Goal: Check status: Check status

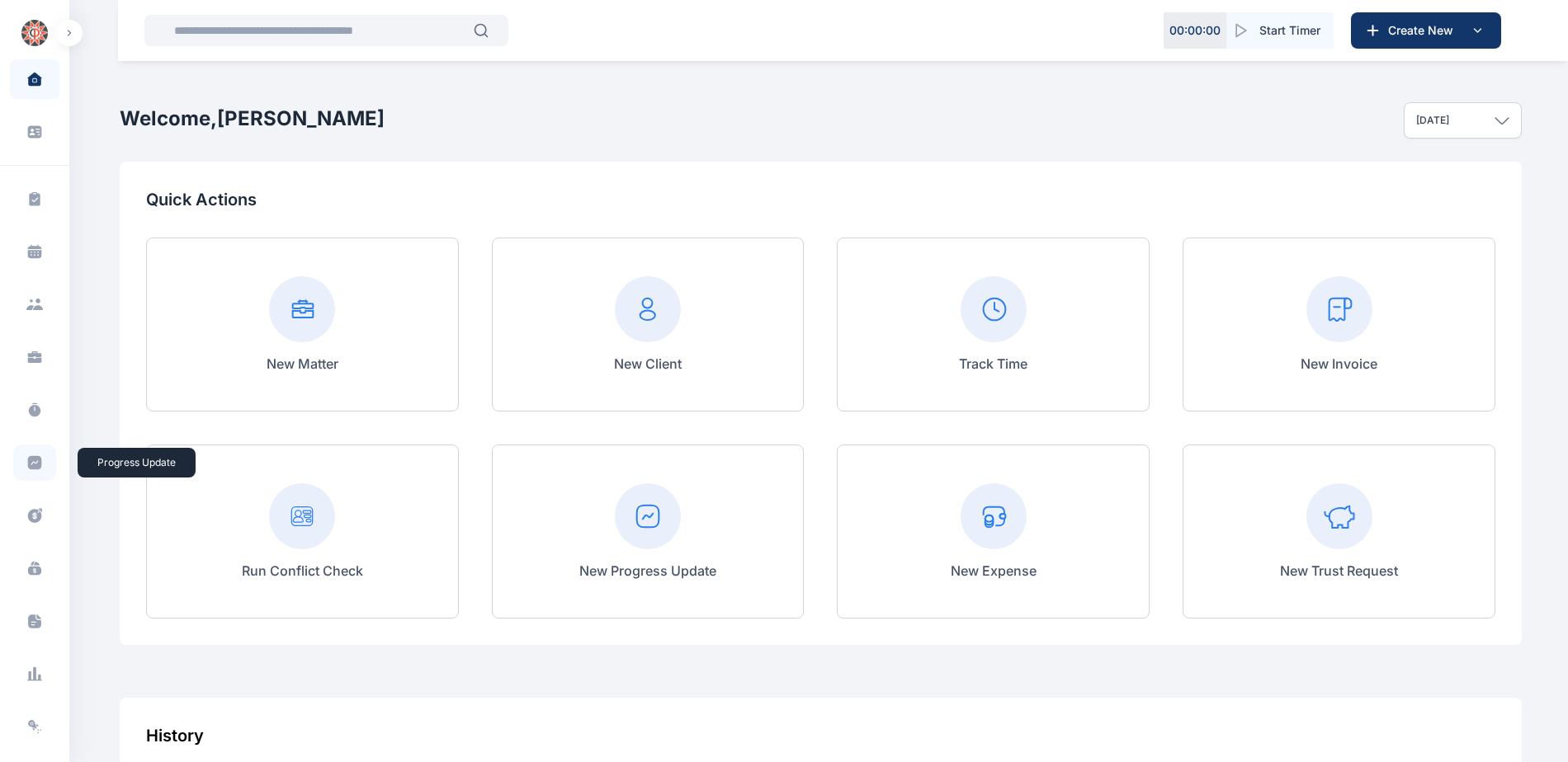
click at [26, 459] on icon at bounding box center [34, 463] width 16 height 16
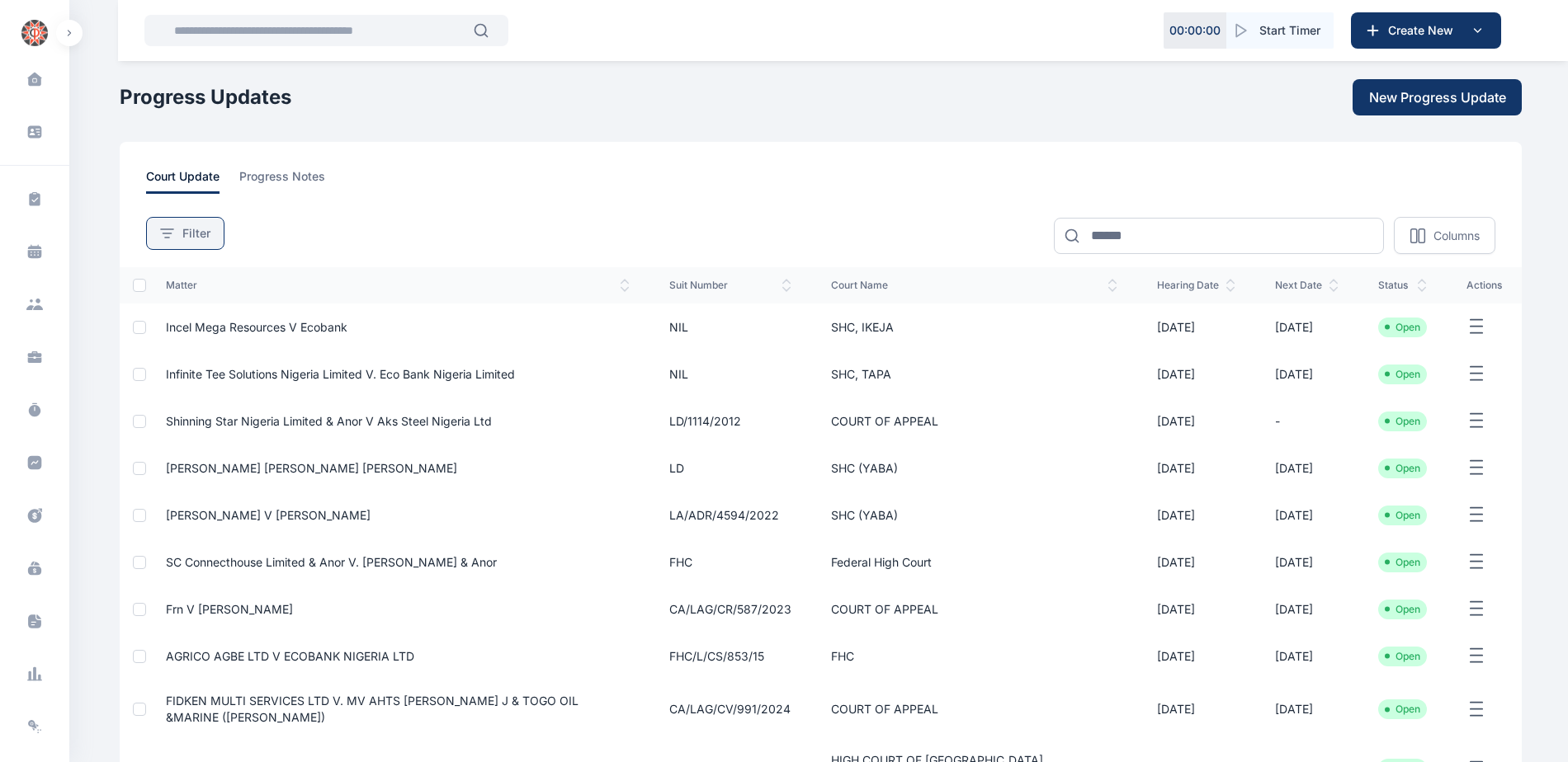
click at [199, 229] on span "Filter" at bounding box center [196, 234] width 28 height 16
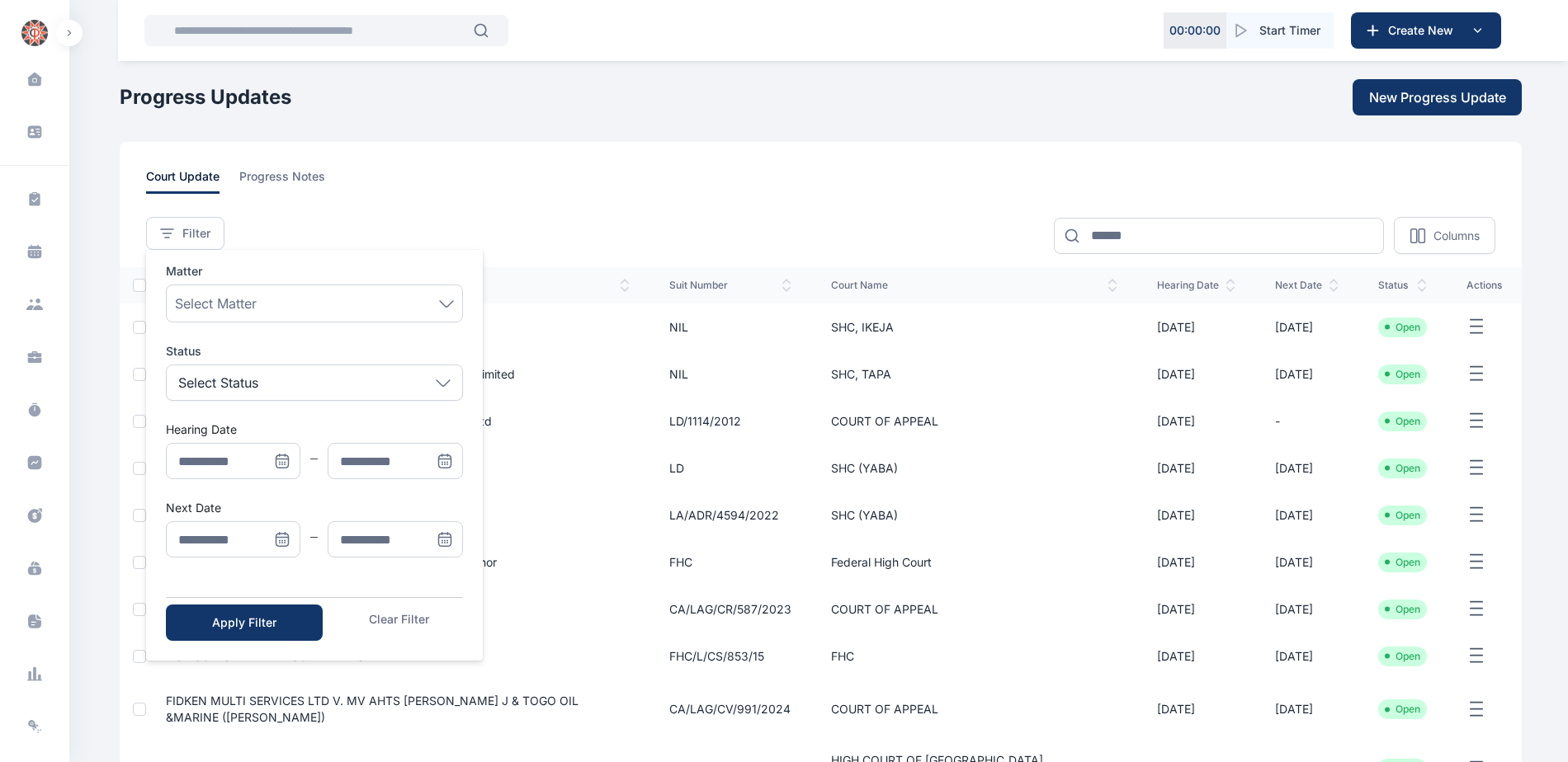
click at [280, 454] on icon "Menu" at bounding box center [282, 461] width 16 height 16
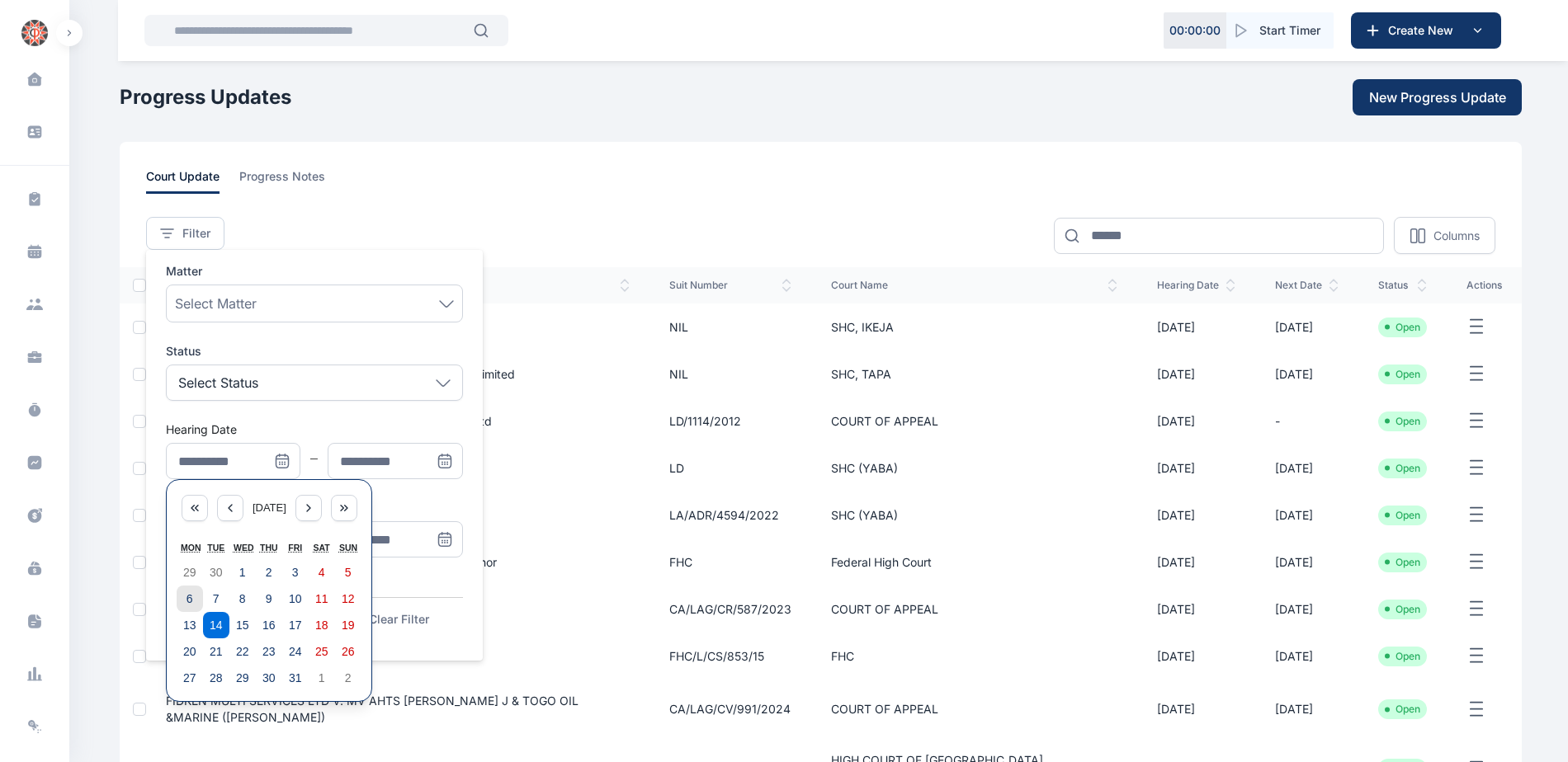
click at [186, 601] on abbr "6" at bounding box center [189, 598] width 6 height 13
type input "**********"
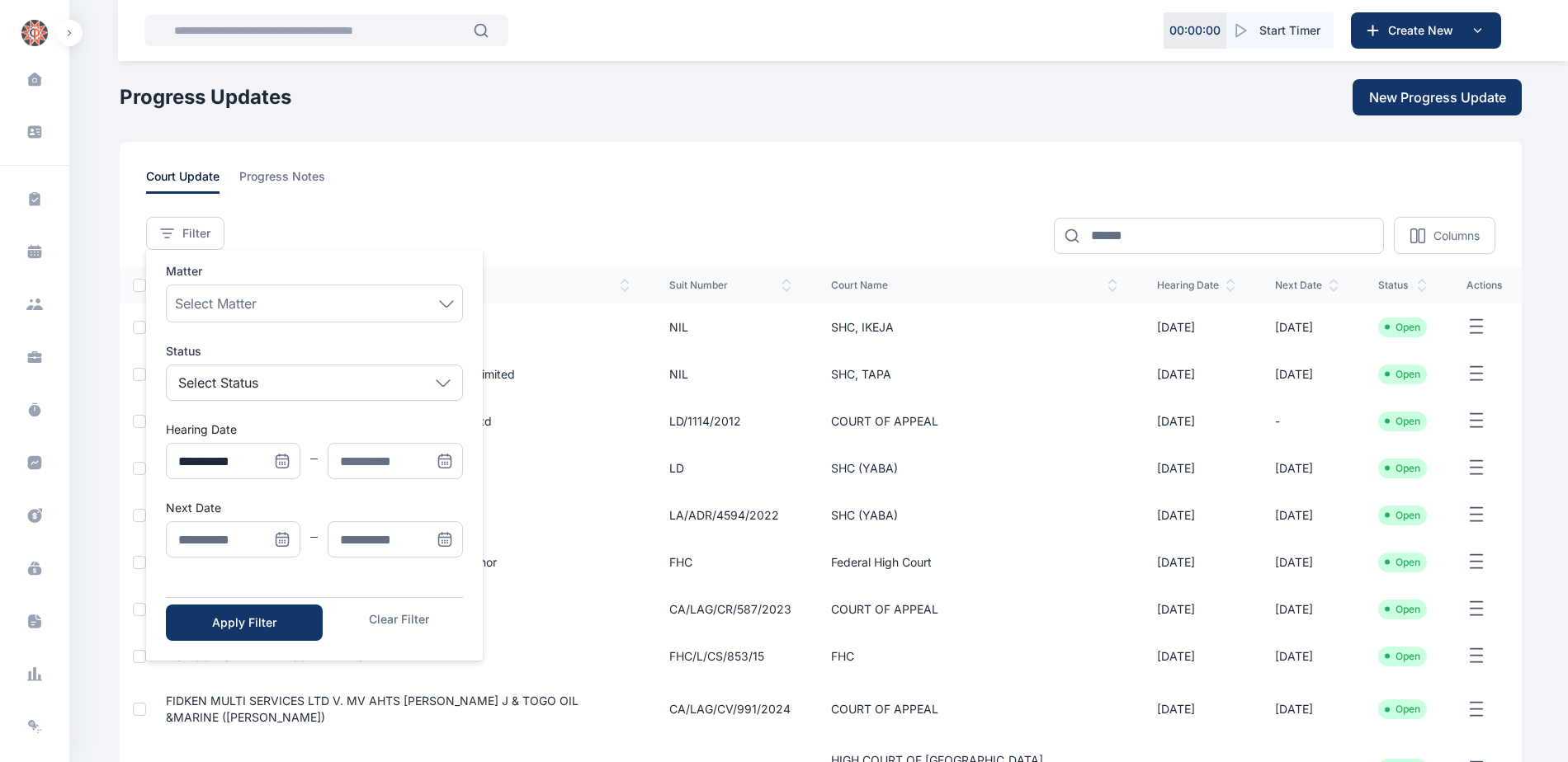
click at [450, 453] on icon "Menu" at bounding box center [445, 461] width 16 height 16
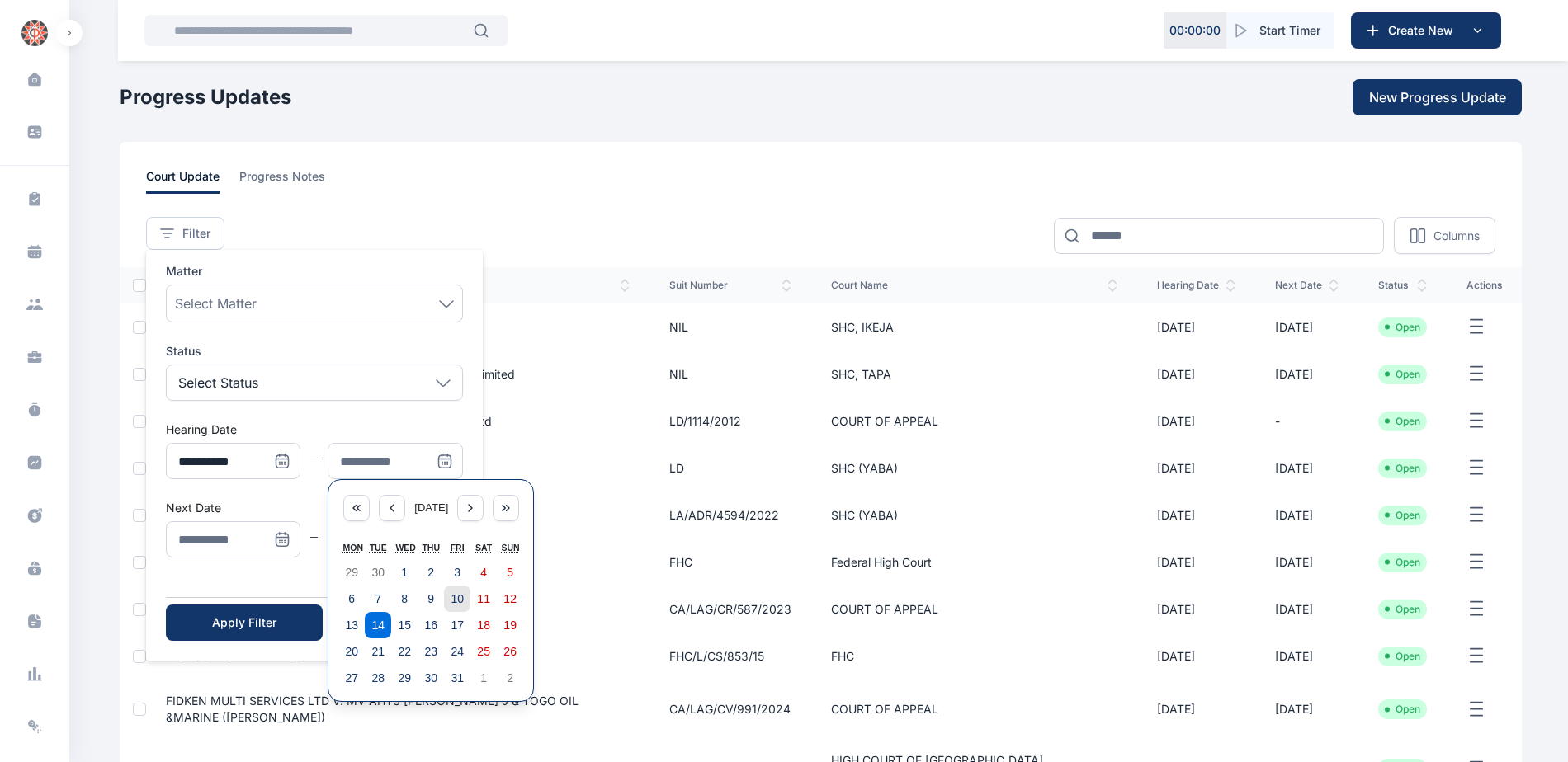
click at [458, 594] on abbr "10" at bounding box center [457, 598] width 13 height 13
type input "**********"
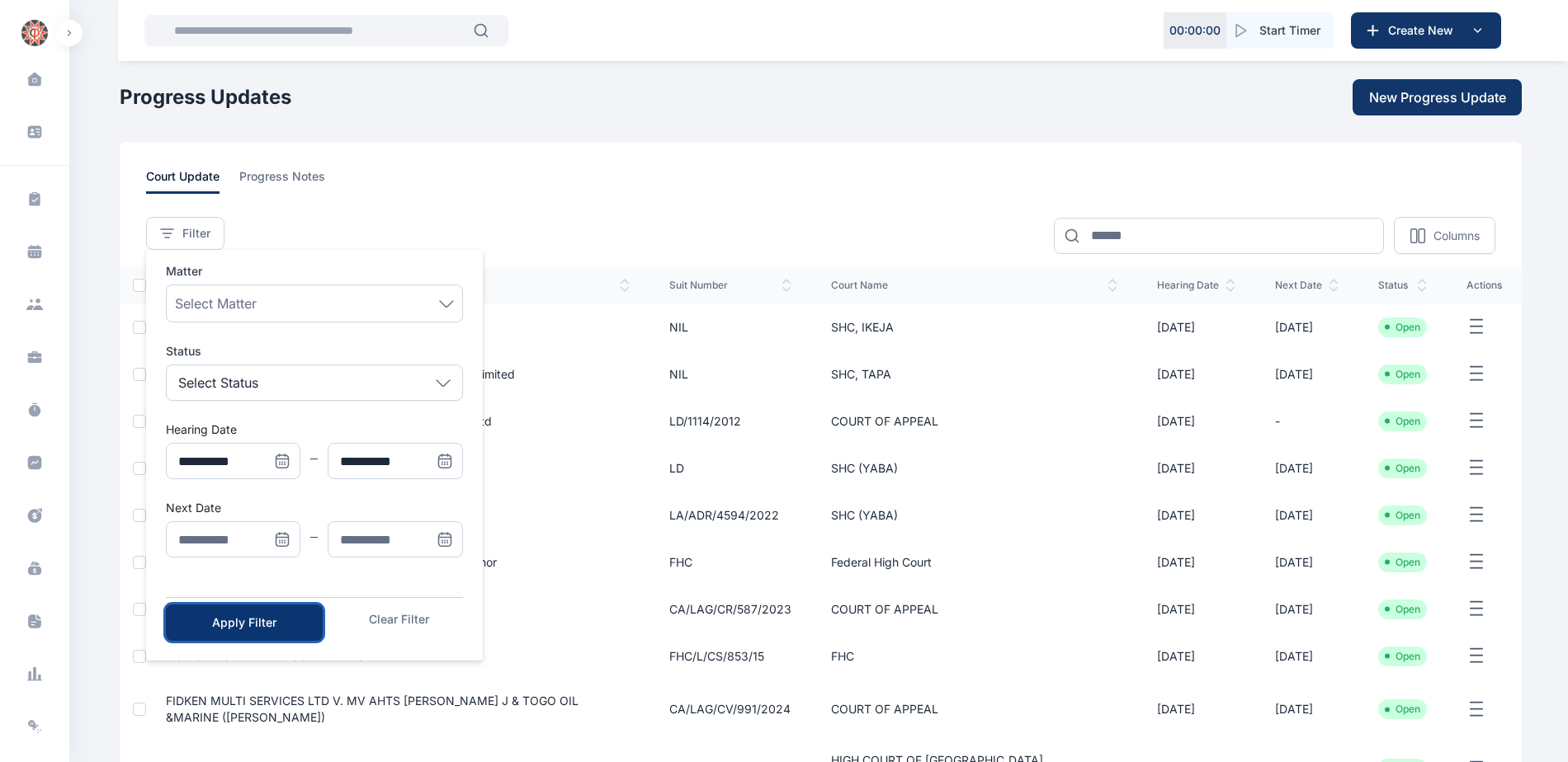
click at [292, 623] on div "Apply Filter" at bounding box center [245, 623] width 104 height 16
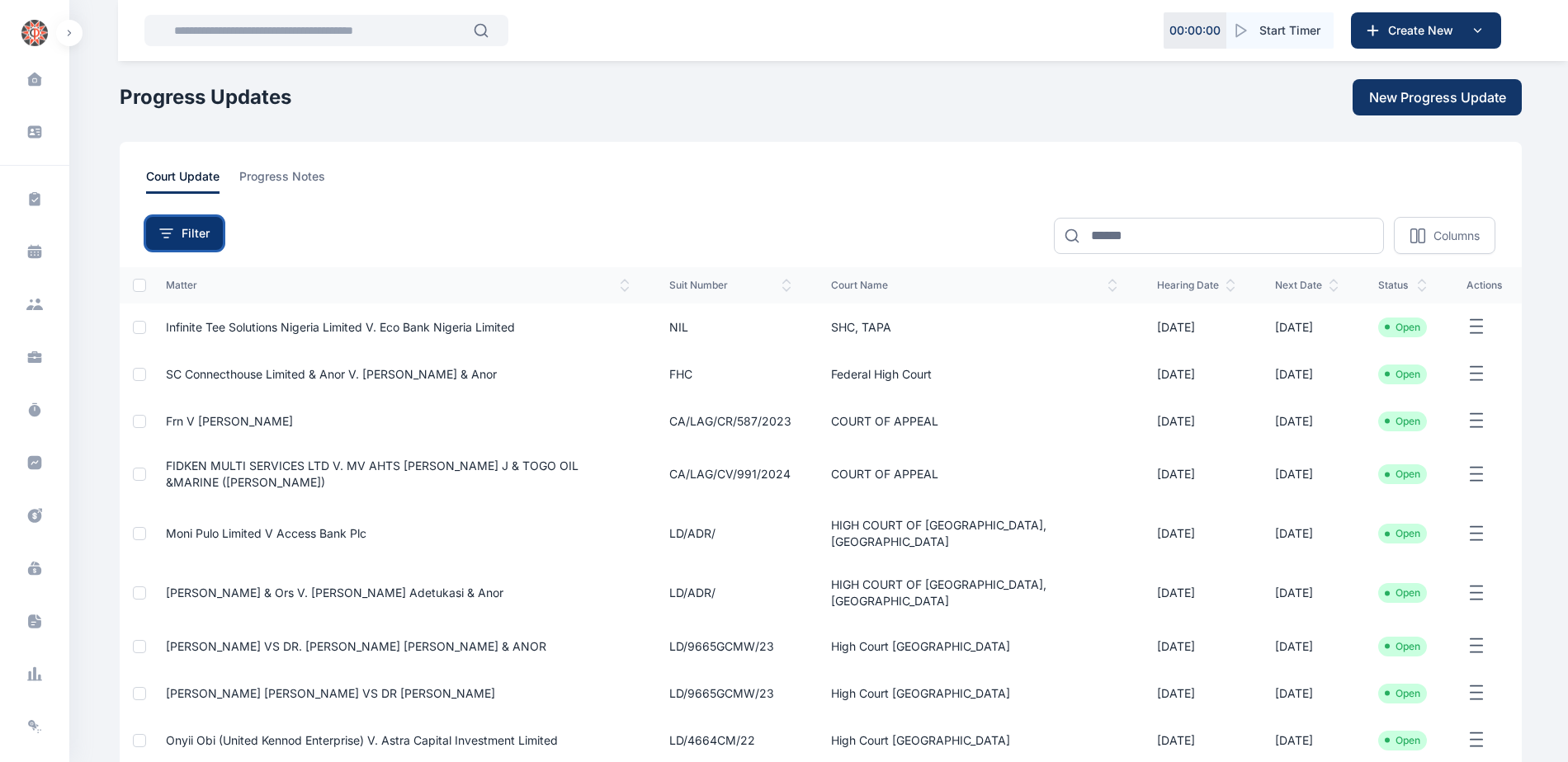
click at [178, 231] on div "Filter" at bounding box center [184, 234] width 50 height 16
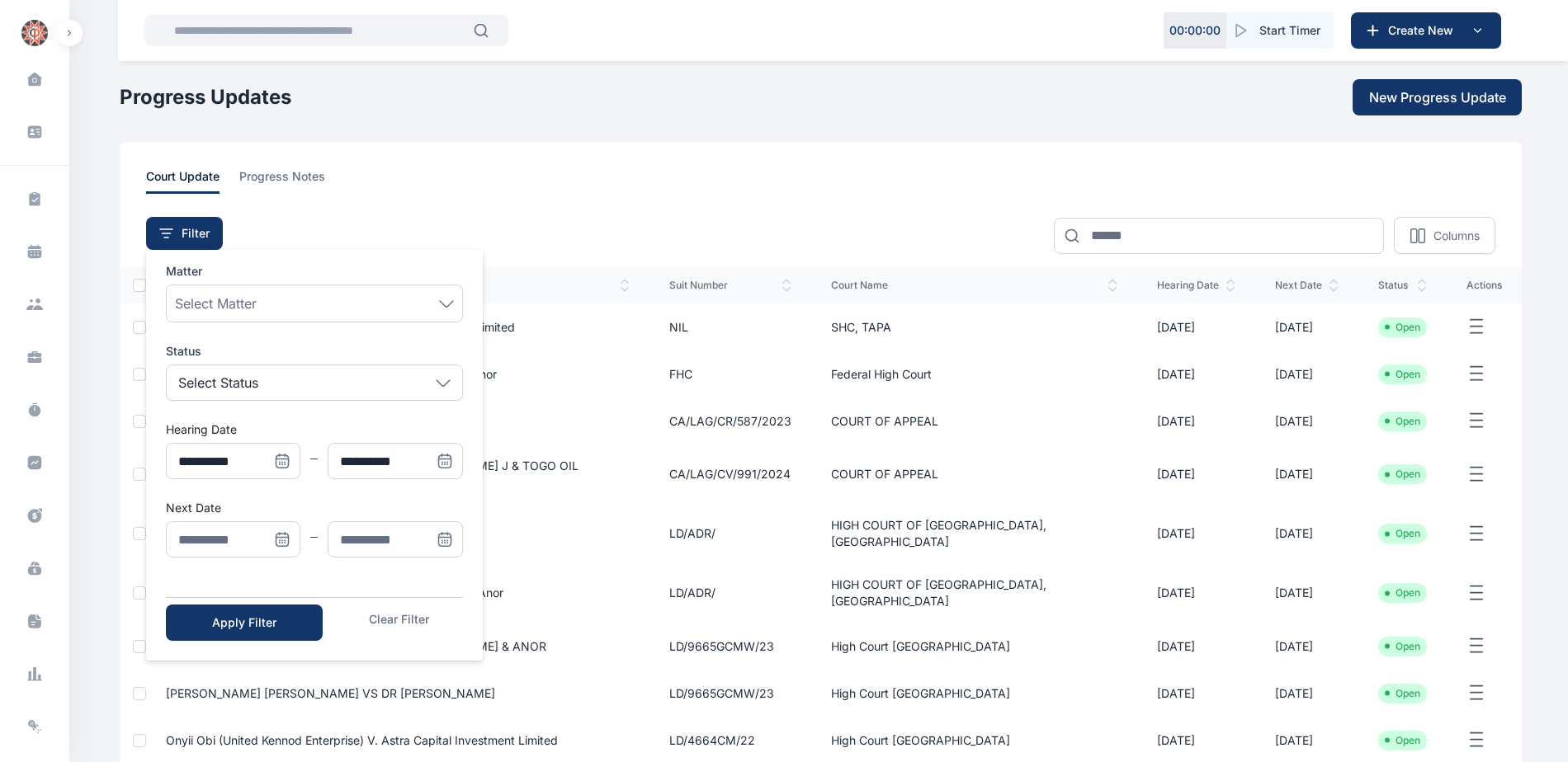
click at [523, 225] on div "**********" at bounding box center [820, 224] width 1350 height 60
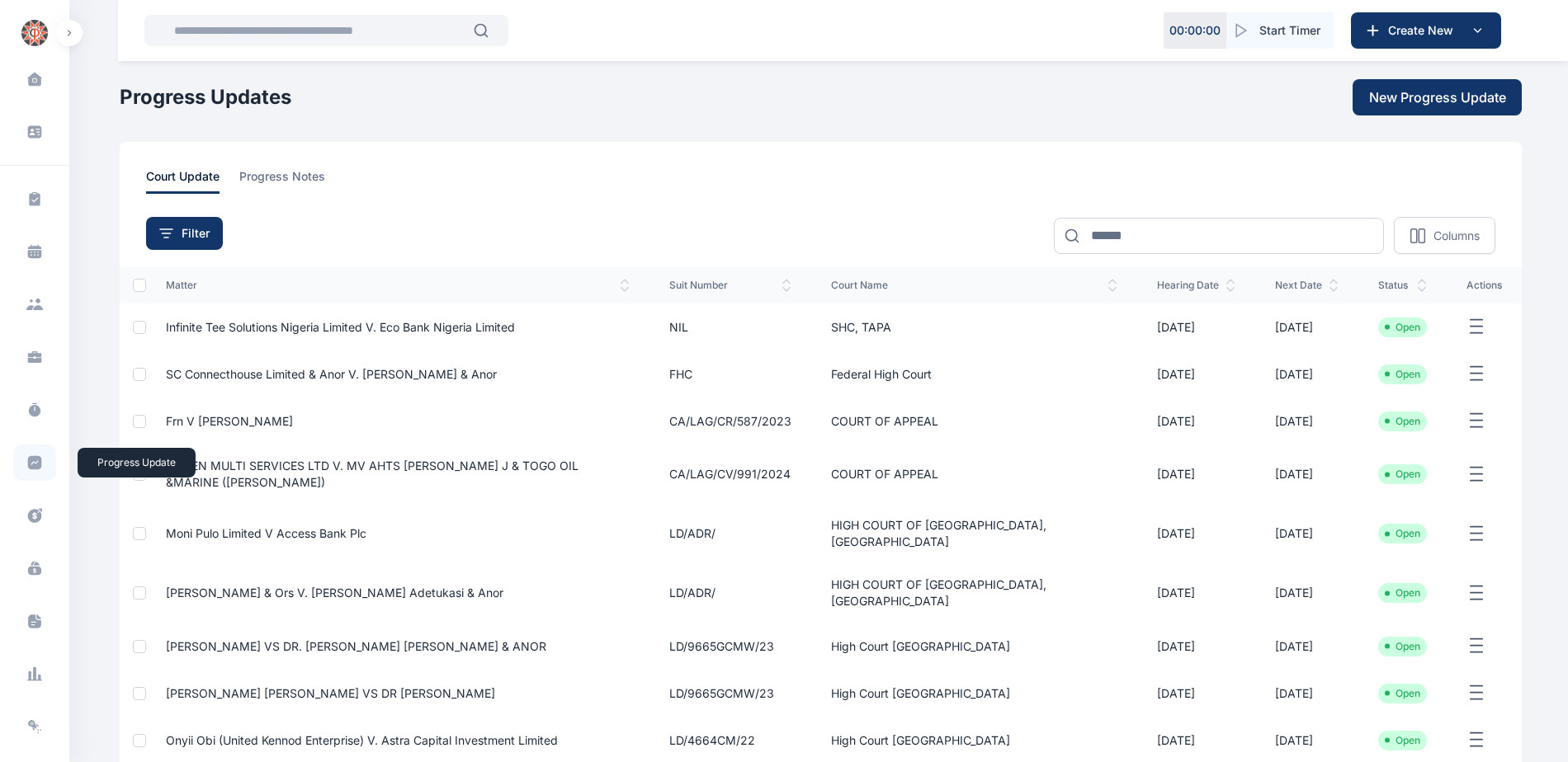
click at [29, 458] on icon at bounding box center [35, 464] width 14 height 14
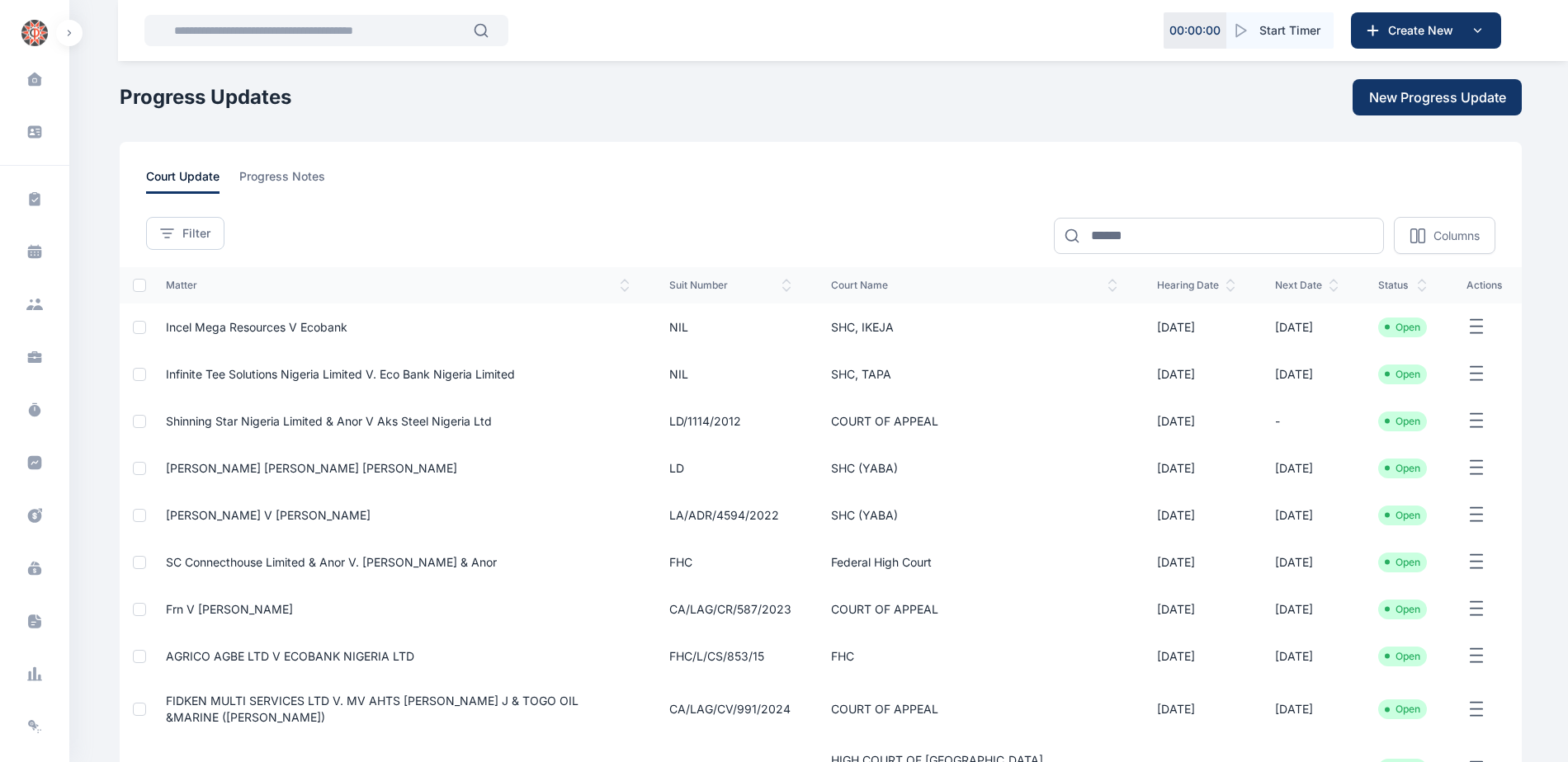
scroll to position [165, 0]
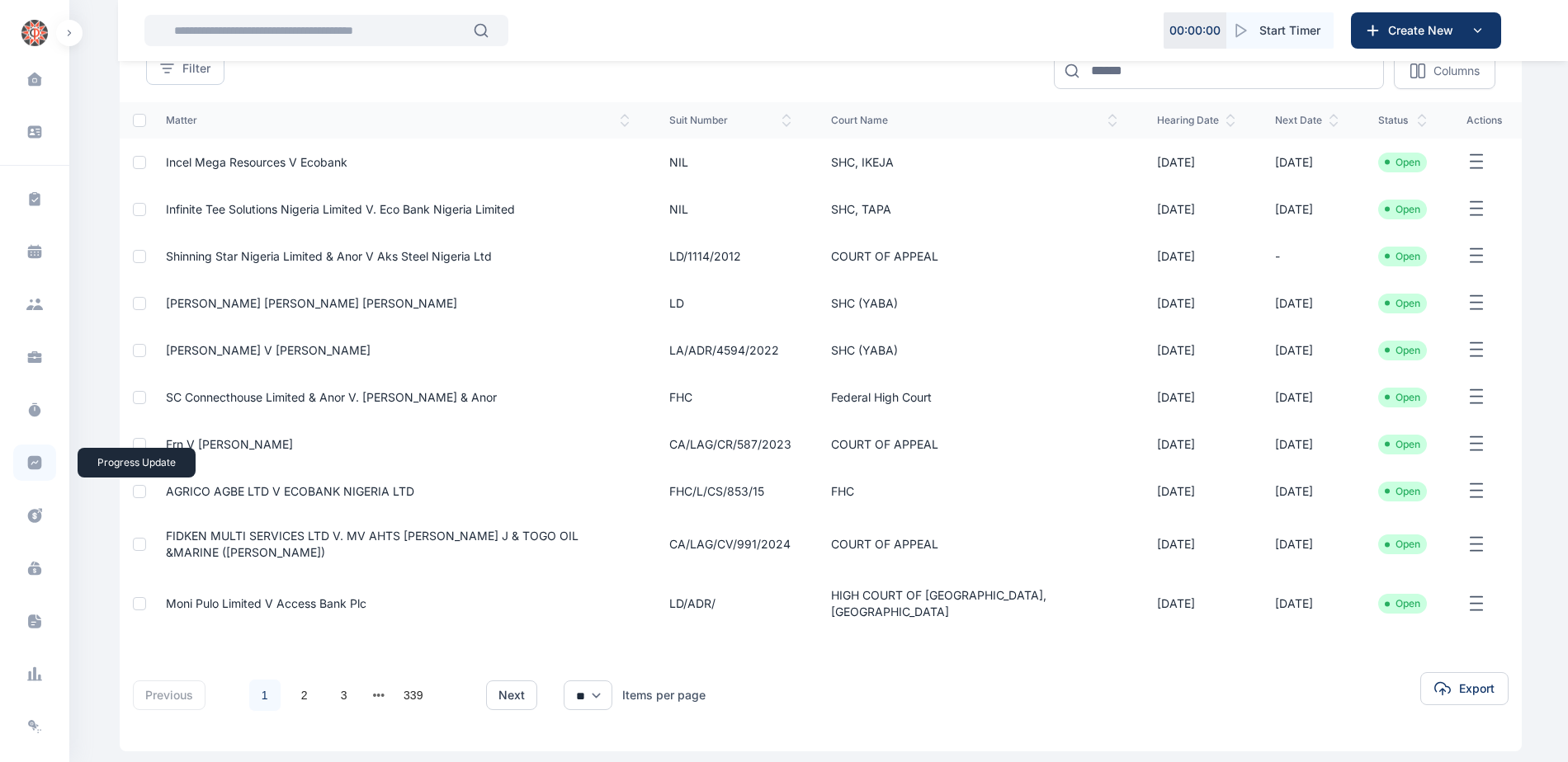
click at [28, 458] on icon at bounding box center [34, 463] width 16 height 16
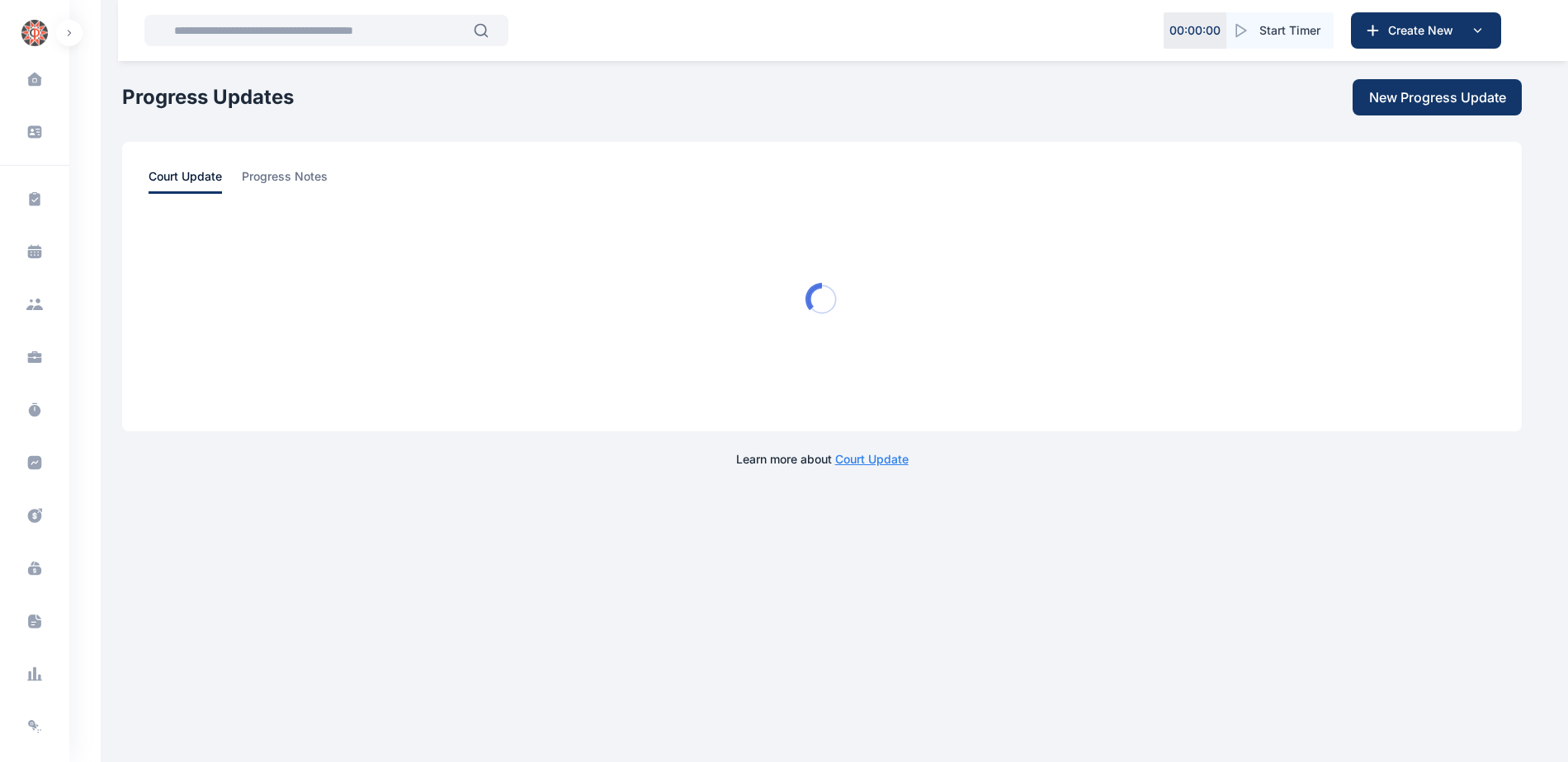
scroll to position [0, 0]
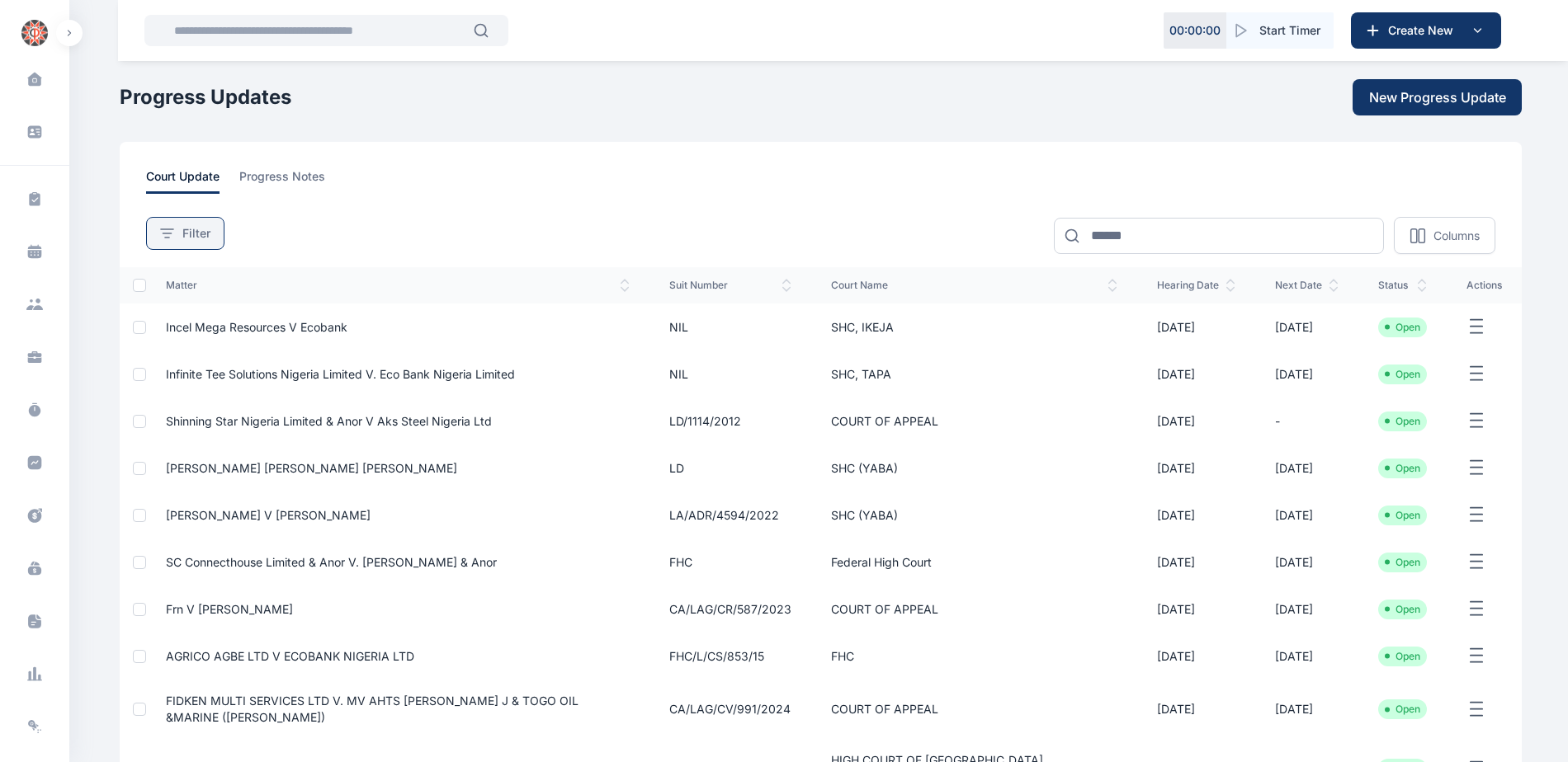
click at [192, 235] on span "Filter" at bounding box center [196, 234] width 28 height 16
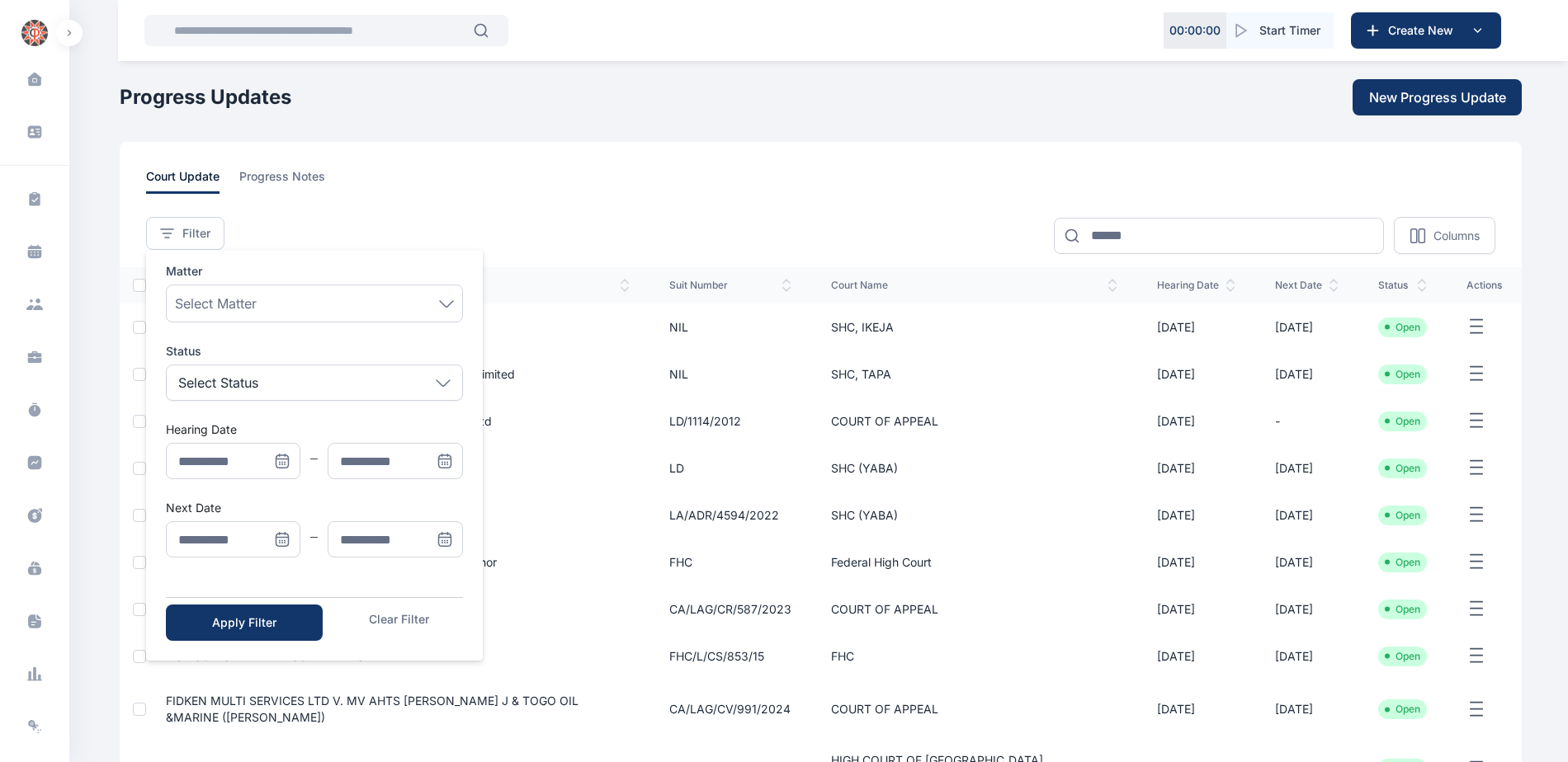
click at [280, 456] on icon "Menu" at bounding box center [280, 456] width 0 height 3
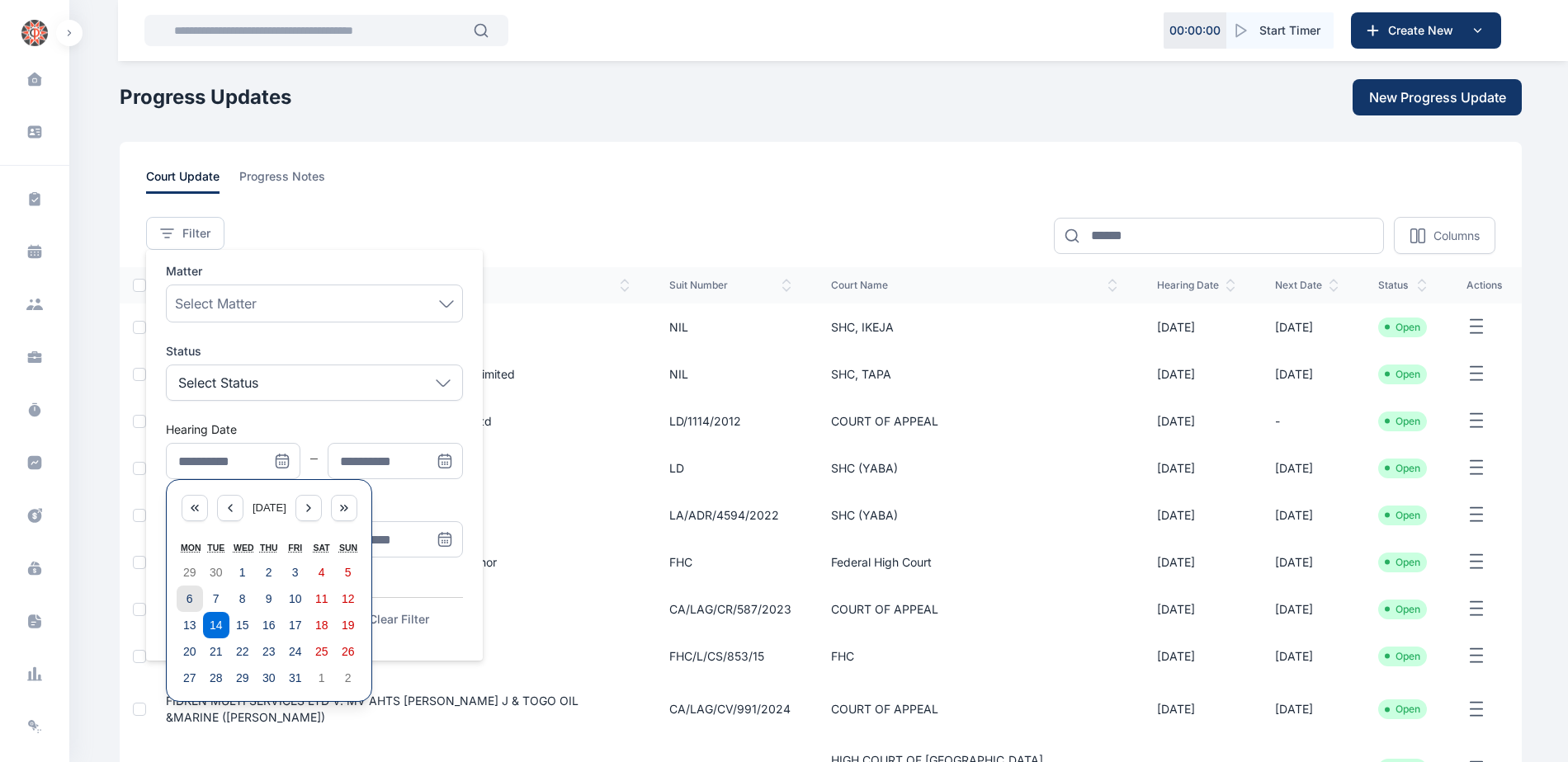
click at [186, 602] on abbr "6" at bounding box center [189, 598] width 6 height 13
type input "**********"
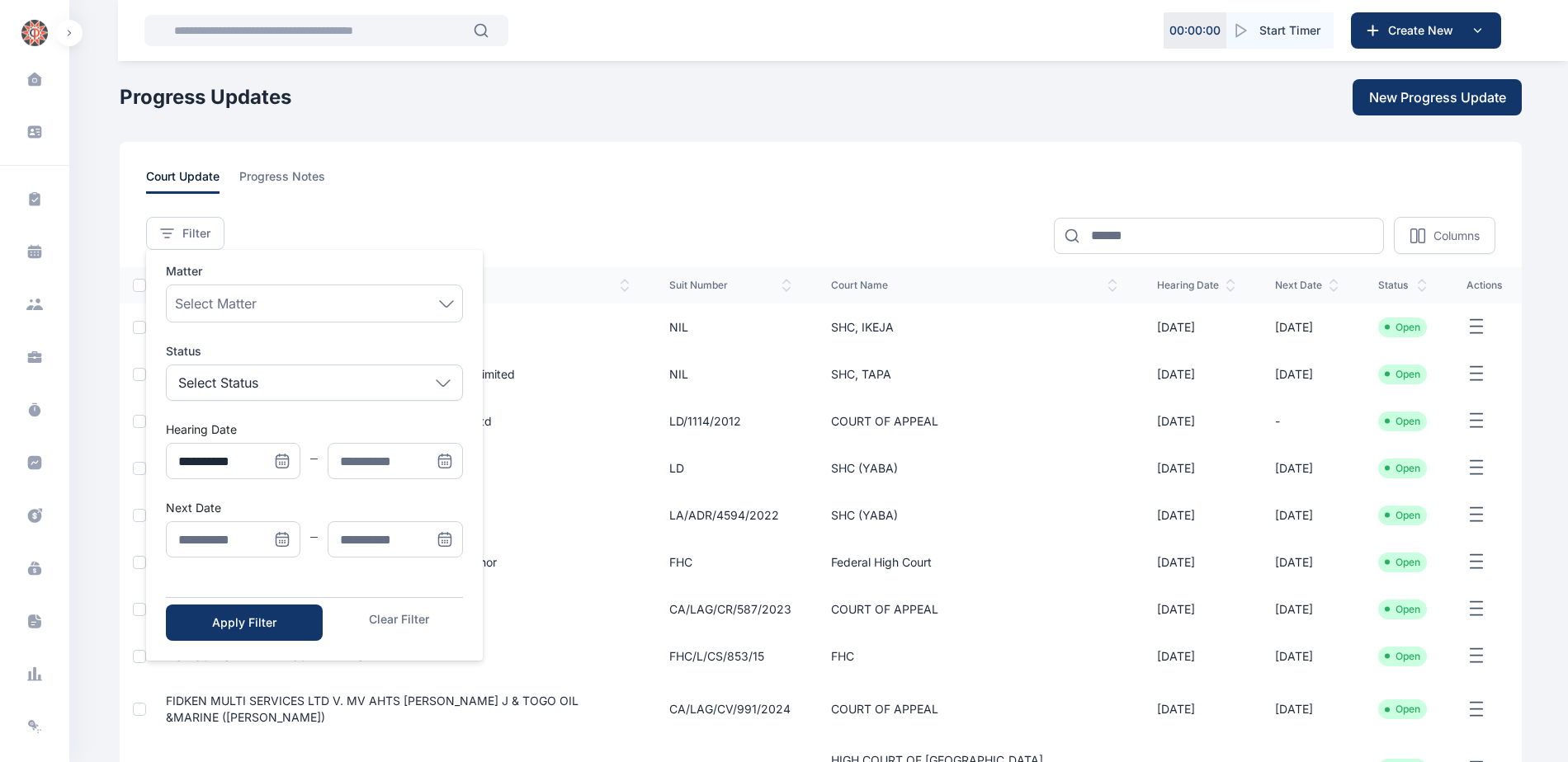
click at [437, 536] on icon "Menu" at bounding box center [445, 539] width 16 height 16
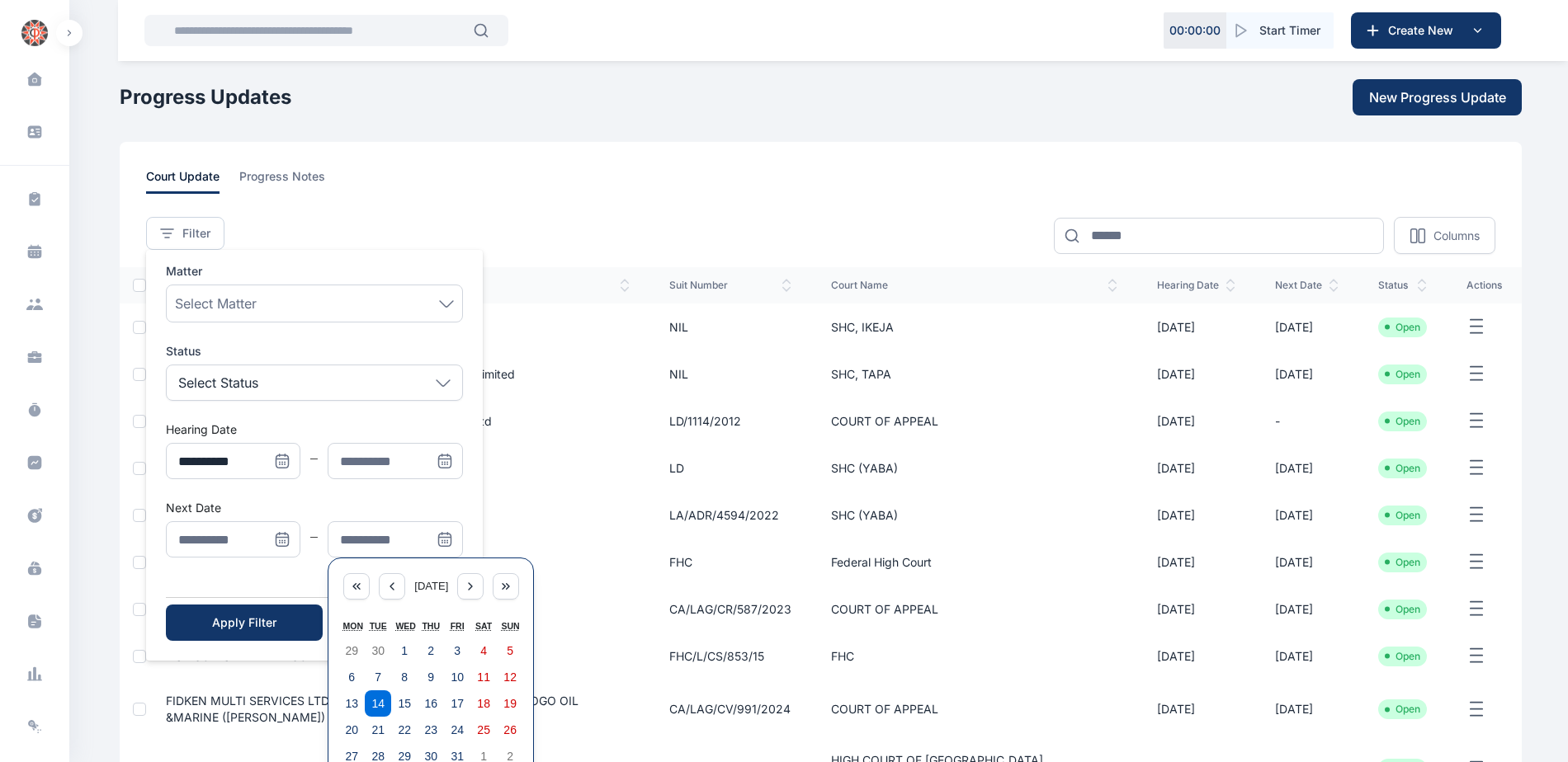
click at [435, 455] on span "Menu" at bounding box center [445, 461] width 36 height 36
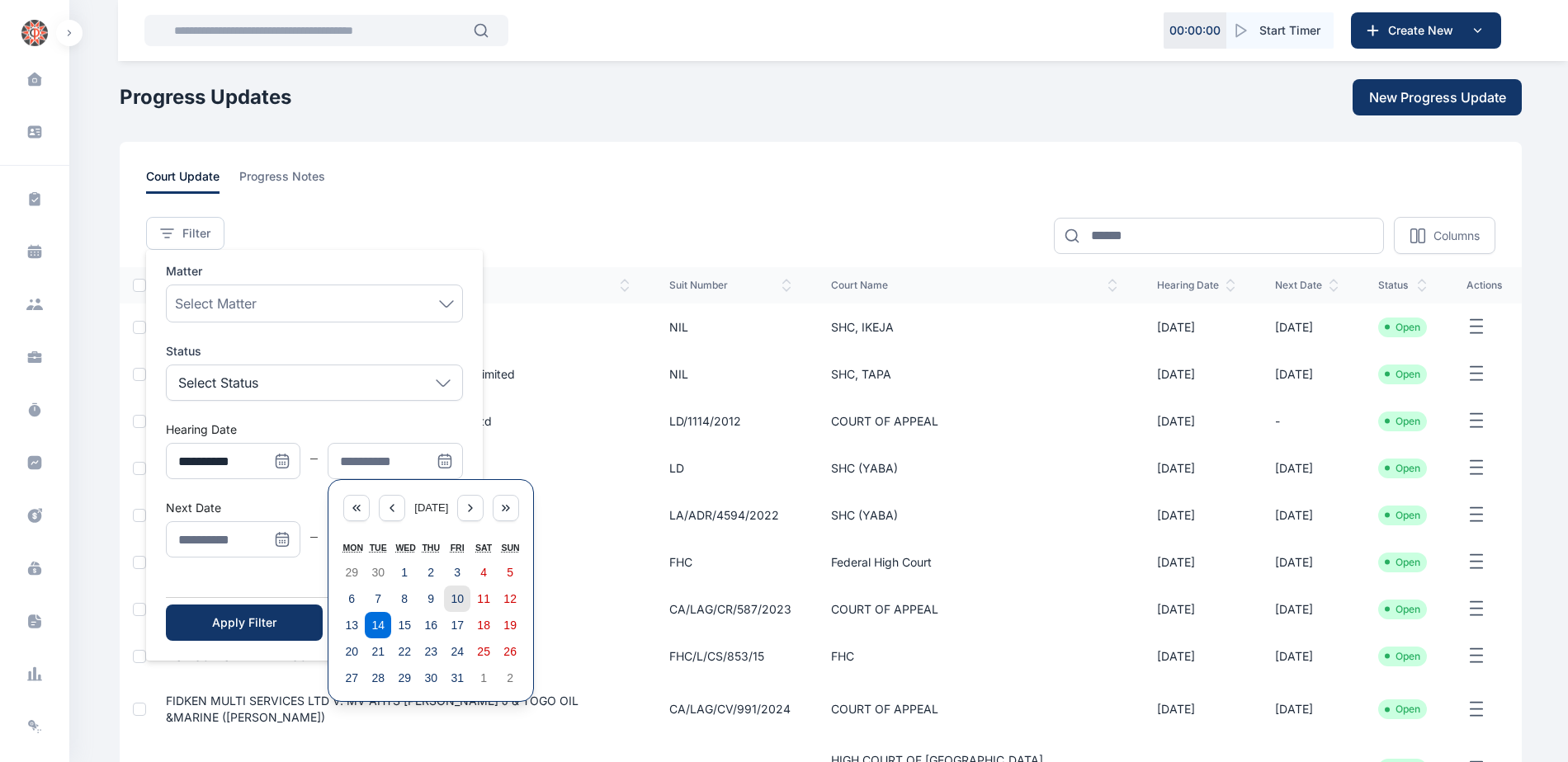
click at [459, 598] on abbr "10" at bounding box center [457, 598] width 13 height 13
type input "**********"
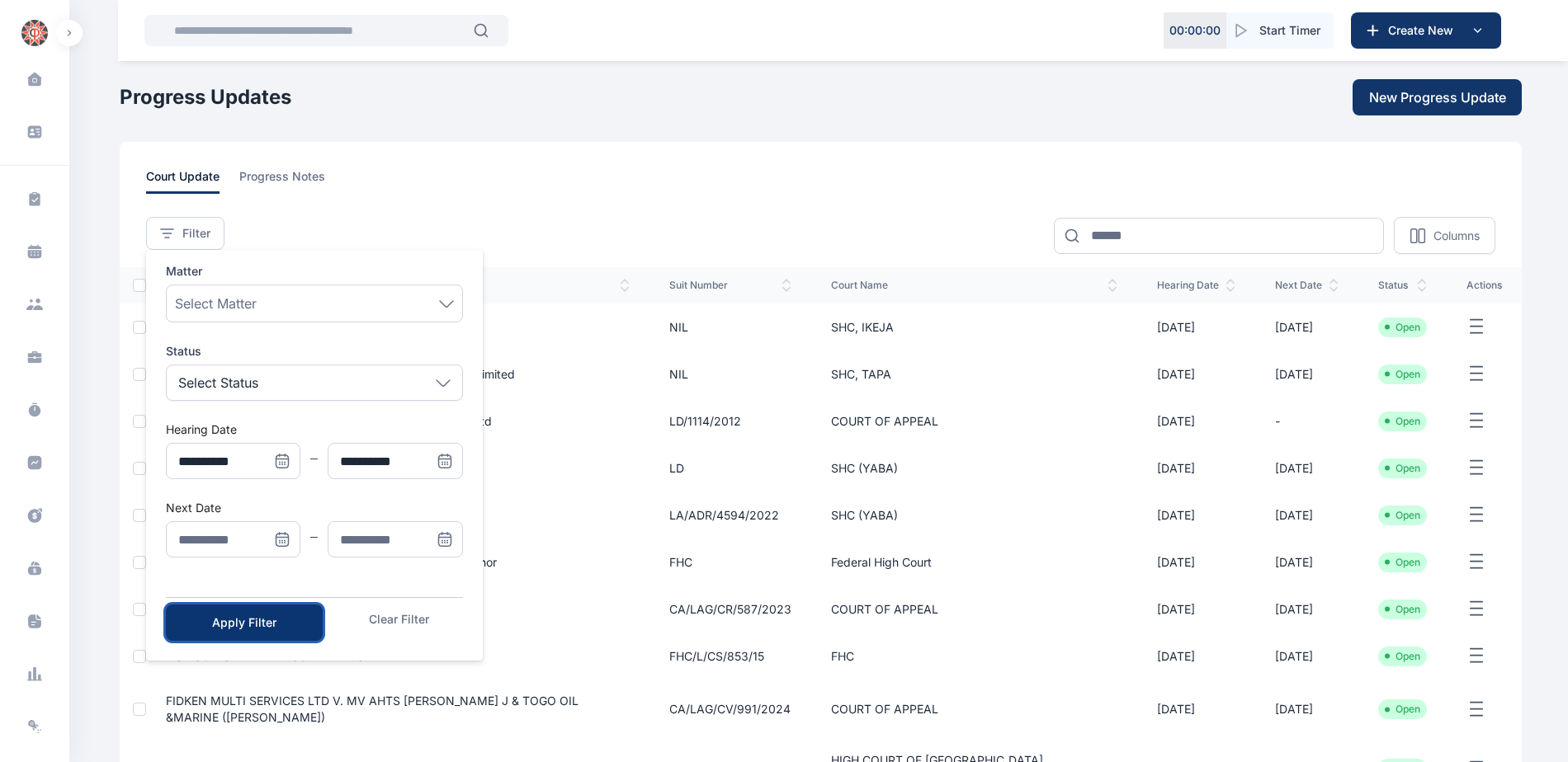
click at [283, 615] on div "Apply Filter" at bounding box center [245, 623] width 104 height 16
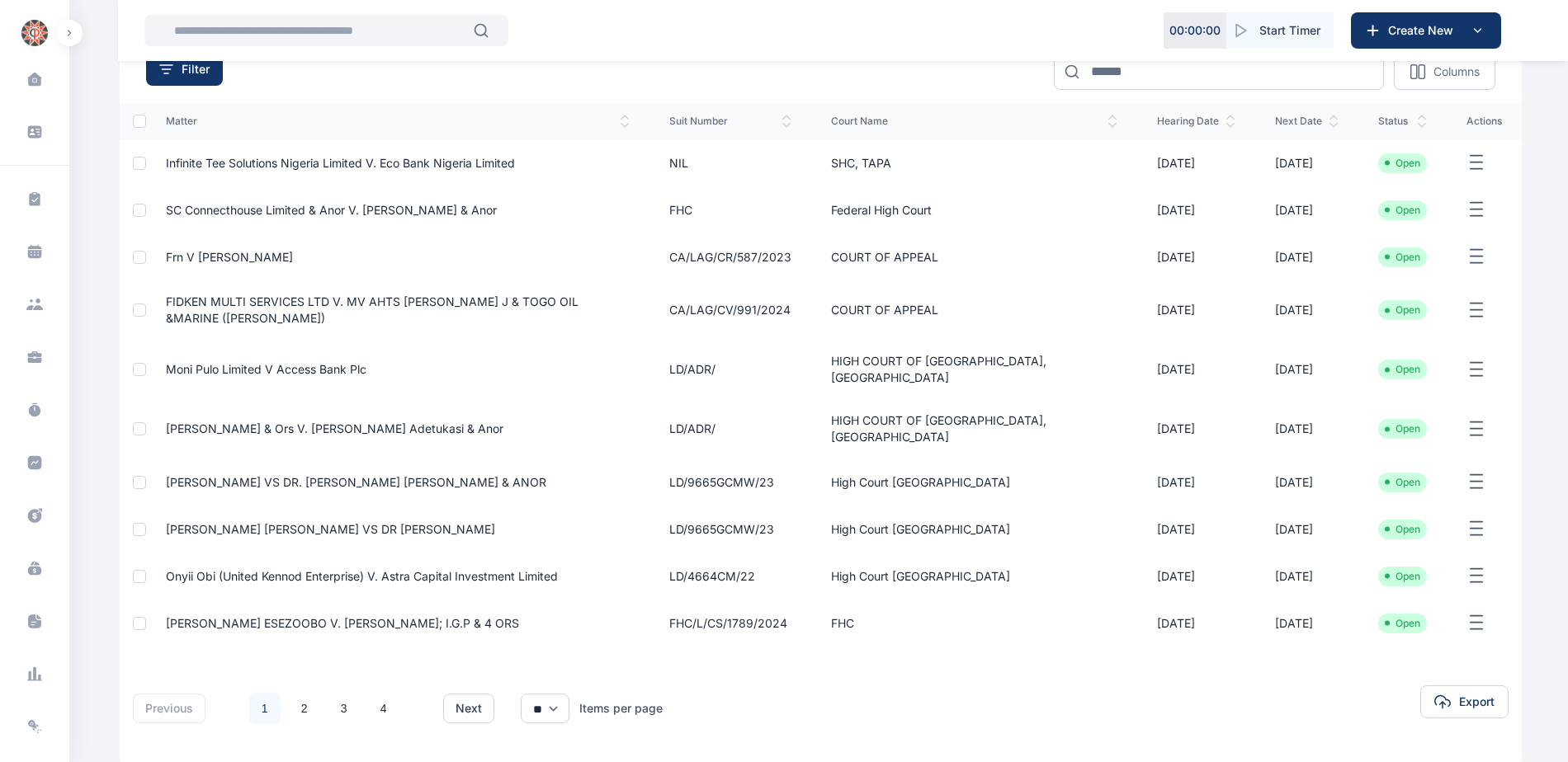
scroll to position [165, 0]
click at [301, 692] on link "2" at bounding box center [304, 707] width 31 height 31
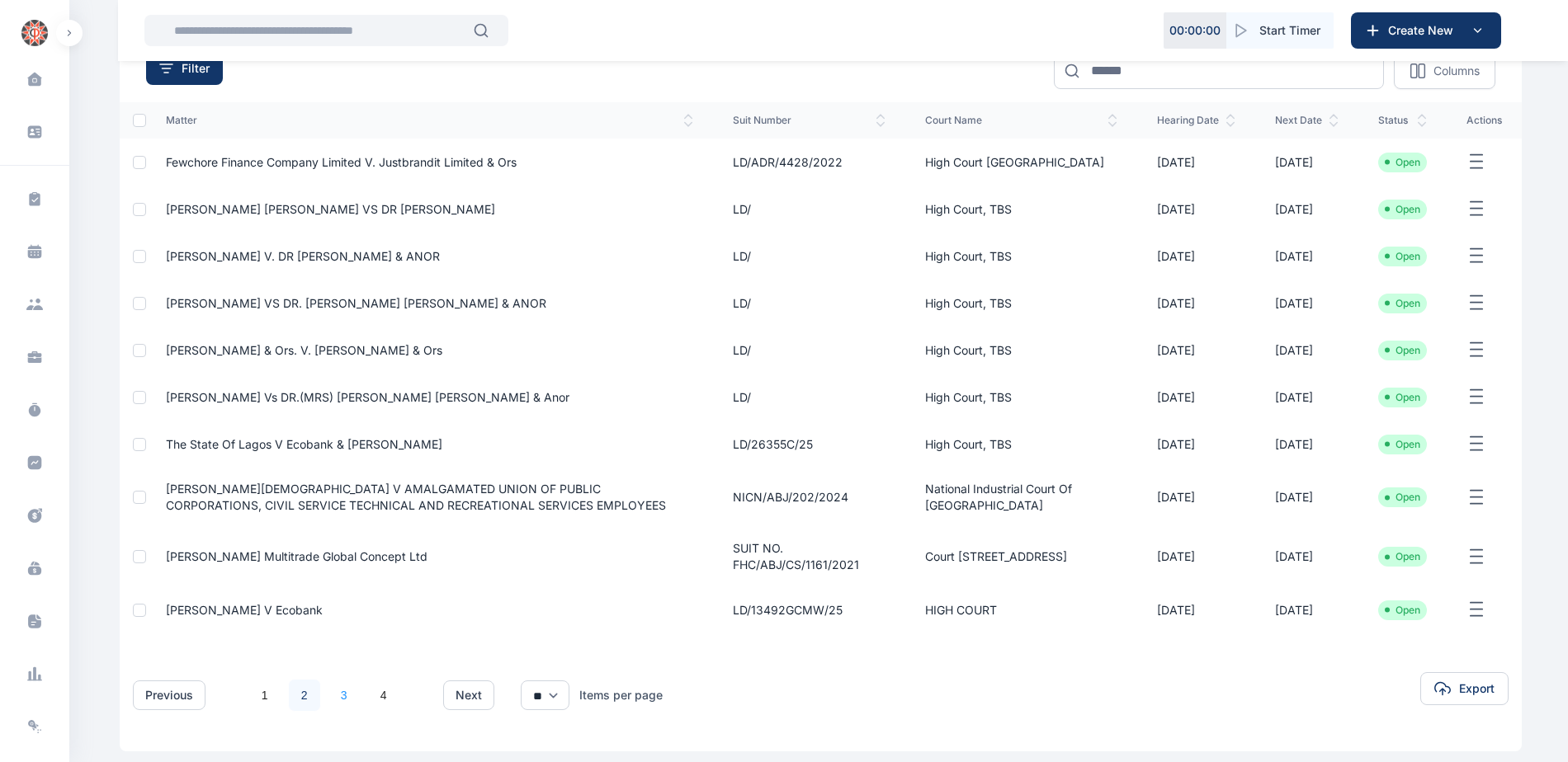
click at [337, 693] on link "3" at bounding box center [343, 695] width 31 height 31
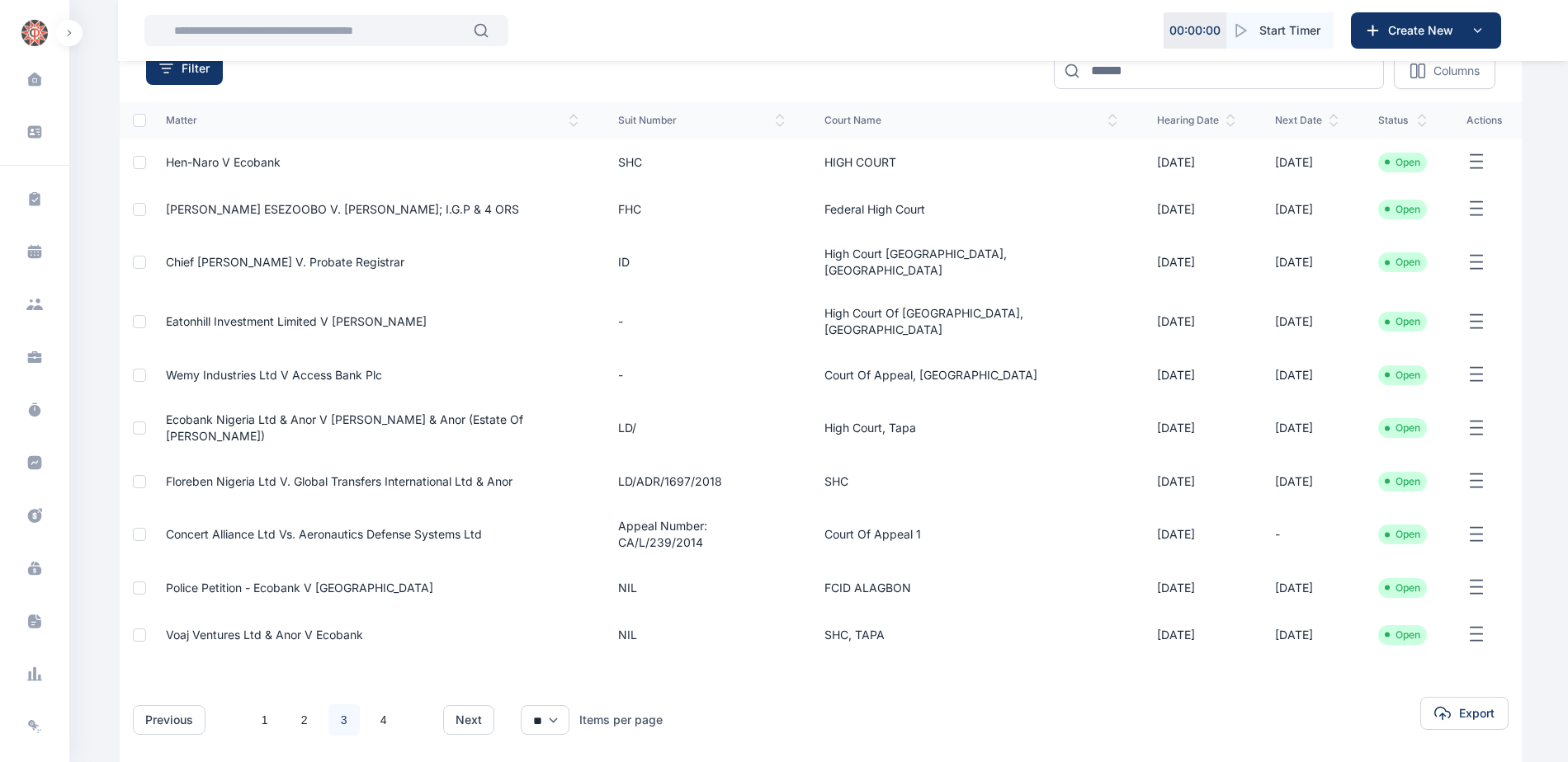
drag, startPoint x: 344, startPoint y: 671, endPoint x: 365, endPoint y: 669, distance: 21.1
click at [345, 704] on link "3" at bounding box center [343, 720] width 31 height 31
click at [379, 704] on link "4" at bounding box center [383, 720] width 31 height 31
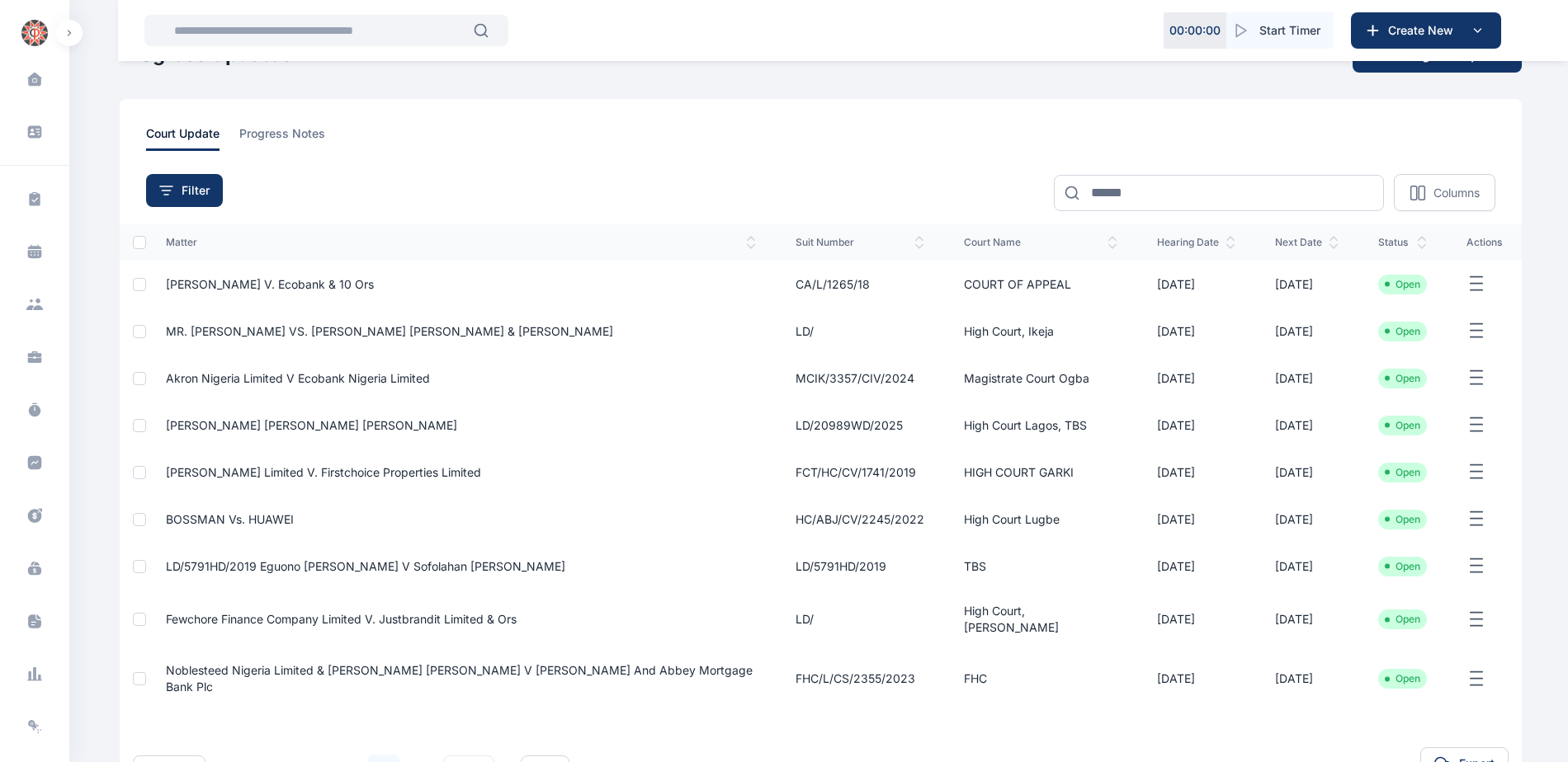
scroll to position [83, 0]
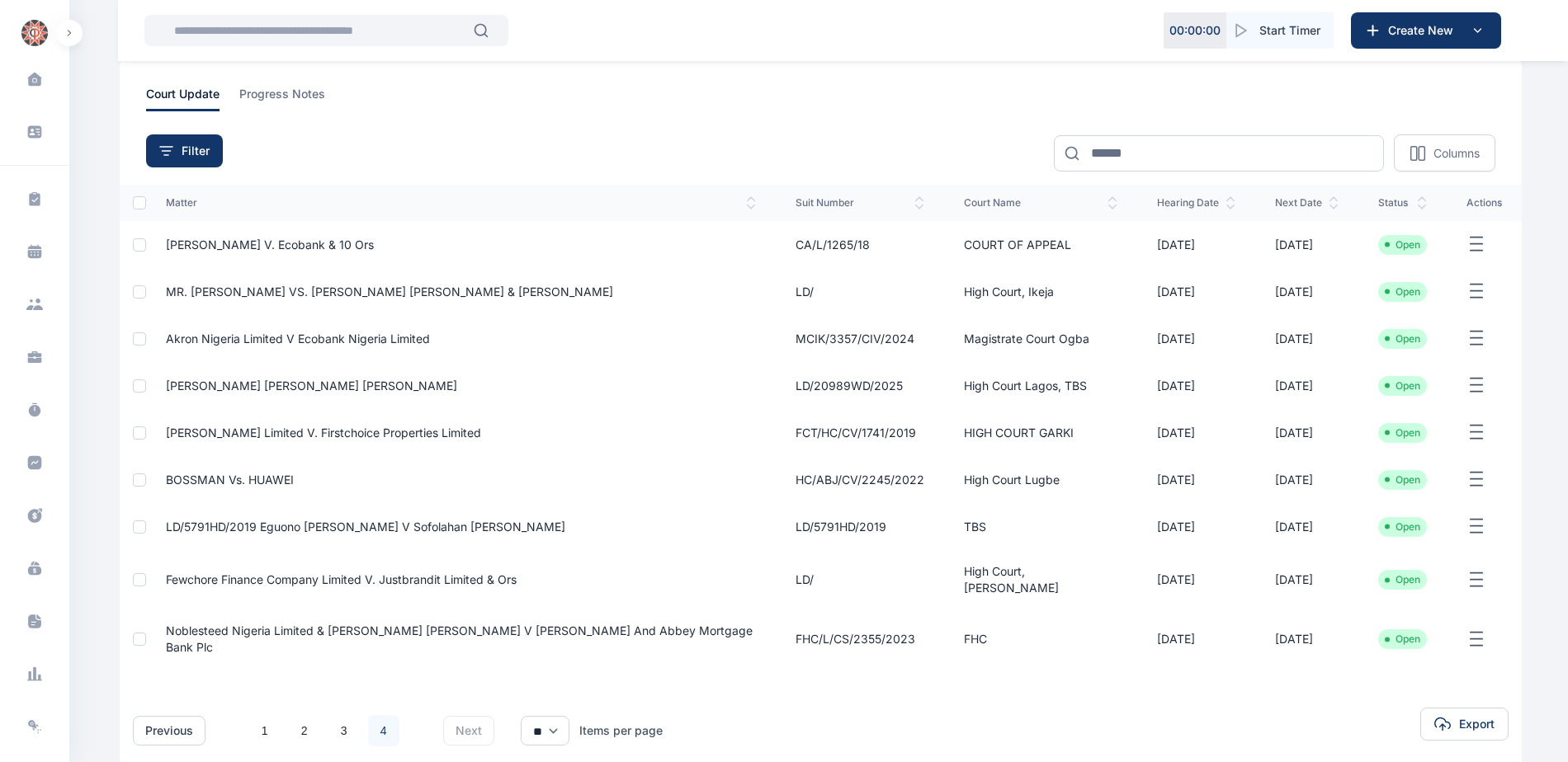
click at [388, 715] on link "4" at bounding box center [383, 731] width 31 height 31
click at [30, 464] on icon at bounding box center [34, 463] width 16 height 16
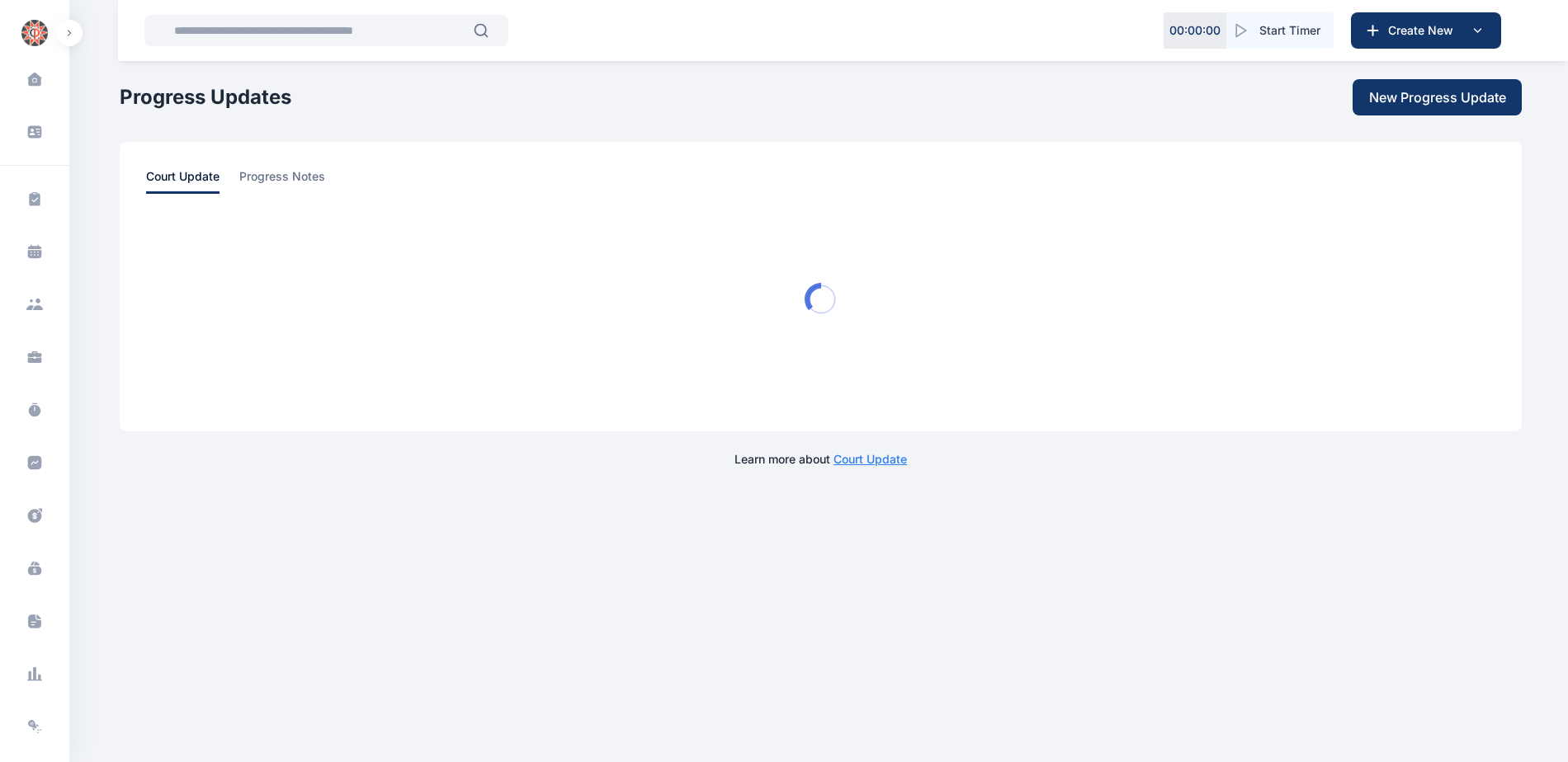
scroll to position [0, 0]
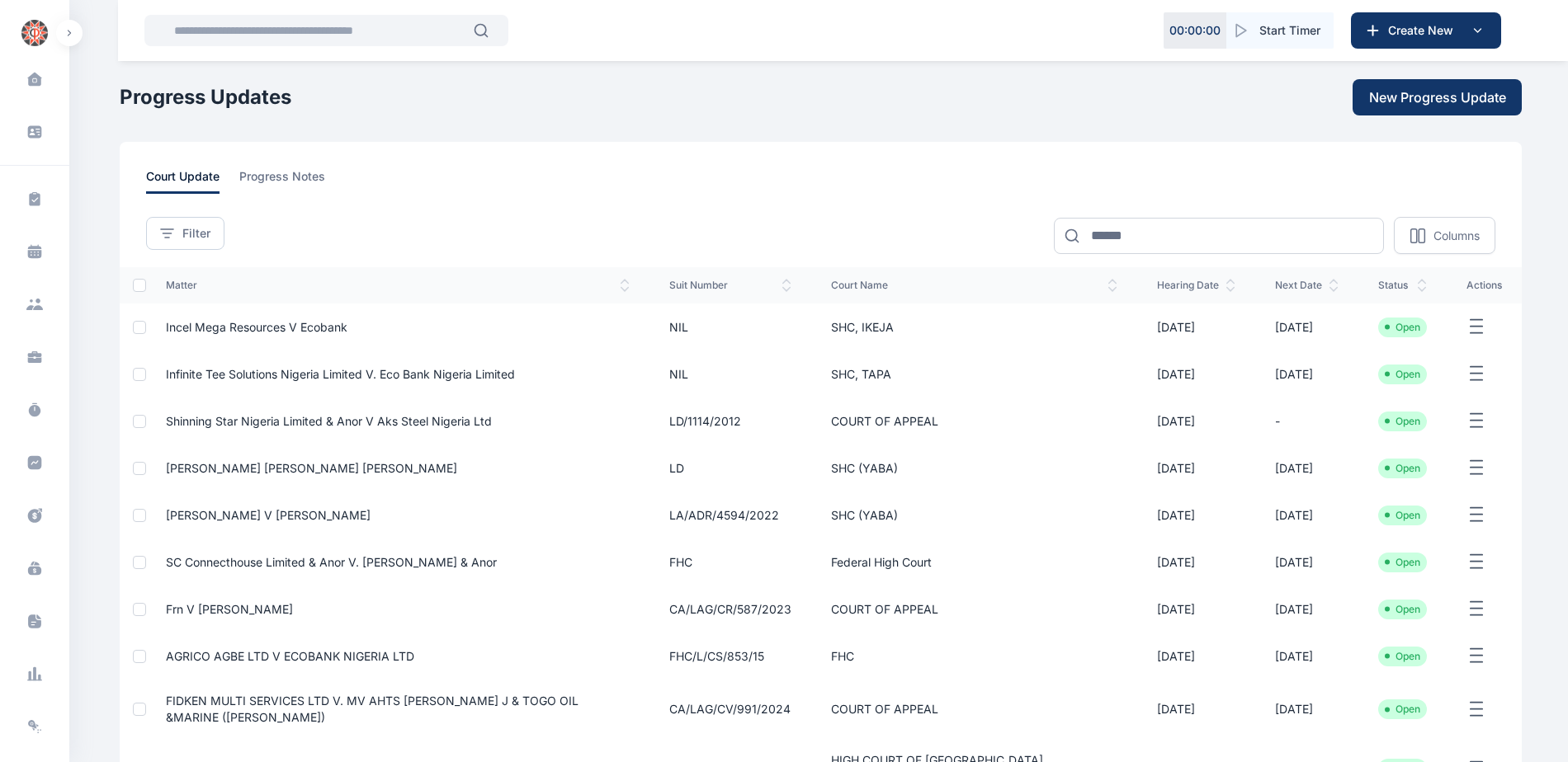
drag, startPoint x: 181, startPoint y: 225, endPoint x: 197, endPoint y: 267, distance: 44.9
click at [182, 225] on button "Filter" at bounding box center [184, 233] width 78 height 33
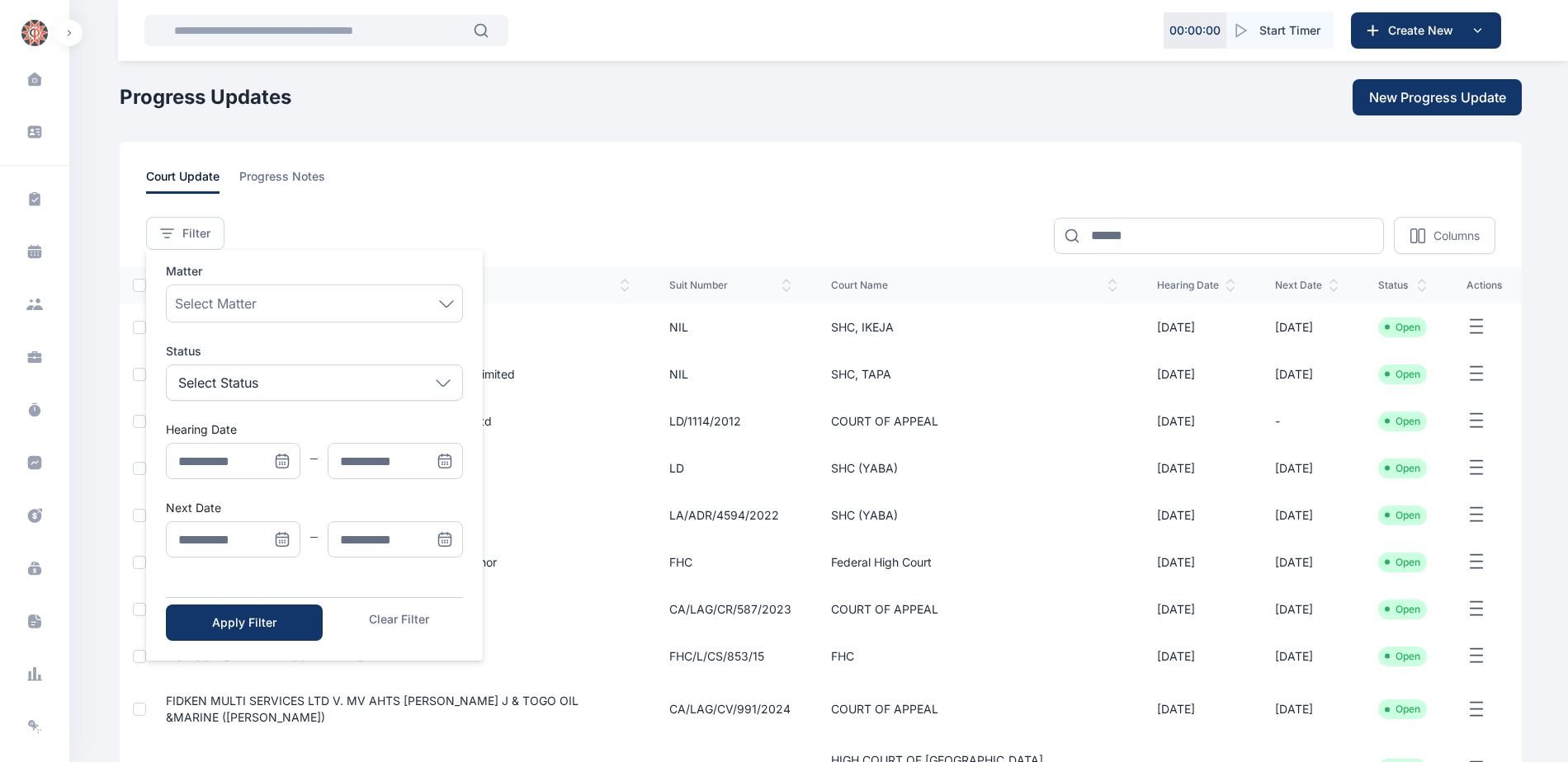
click at [285, 534] on icon "Menu" at bounding box center [283, 540] width 13 height 13
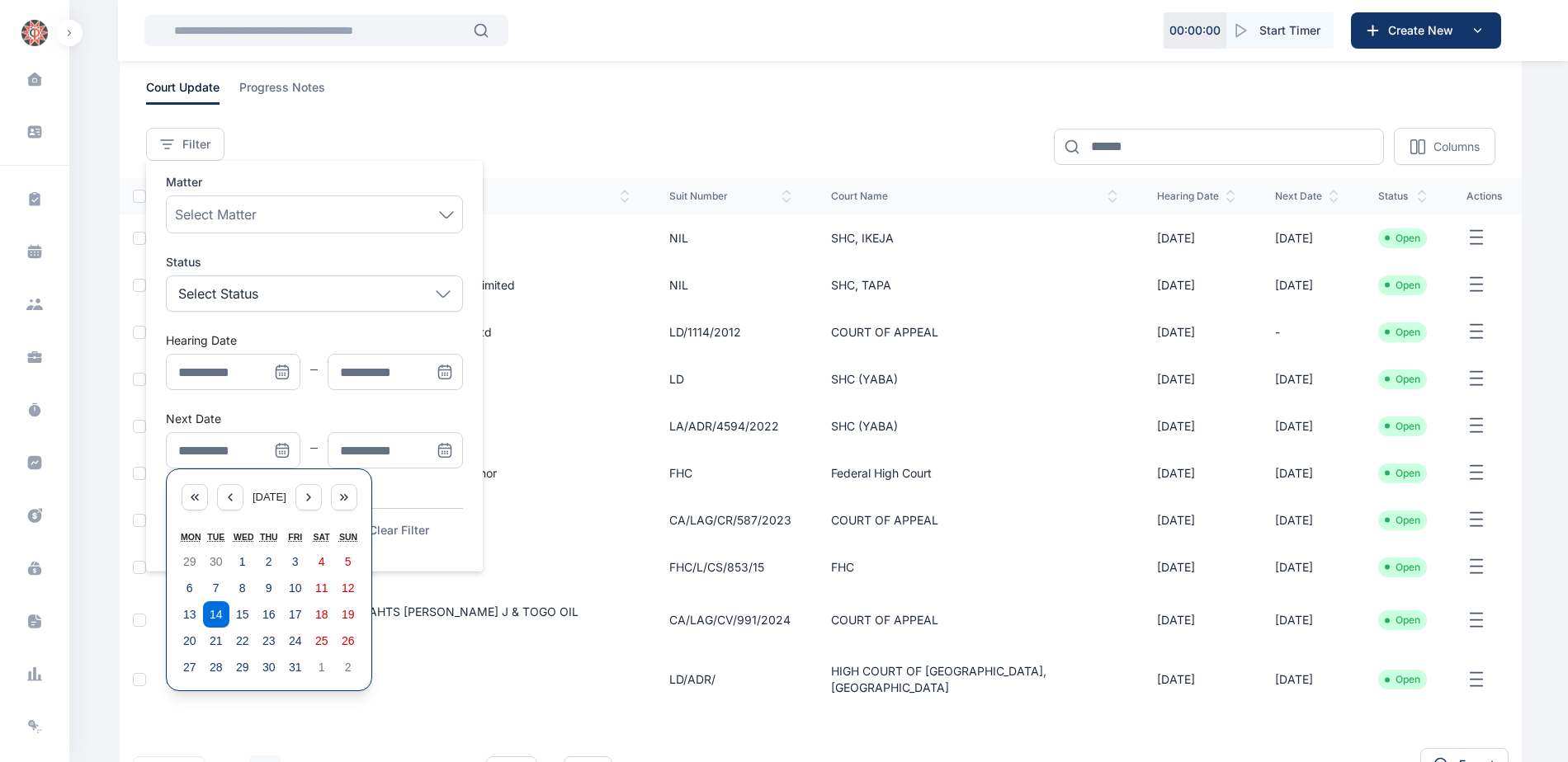
scroll to position [192, 0]
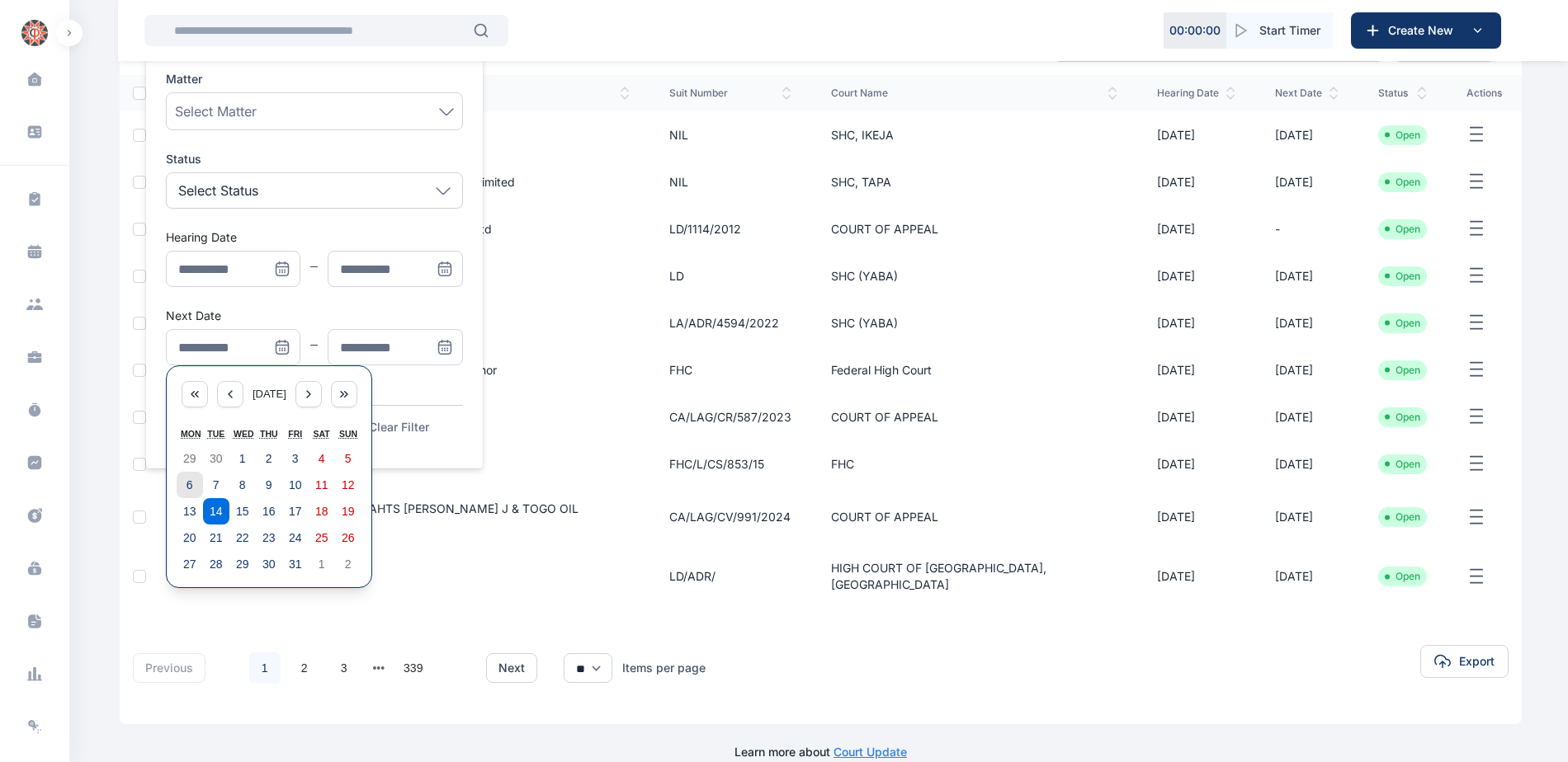
click at [180, 485] on button "6" at bounding box center [189, 484] width 26 height 26
type input "**********"
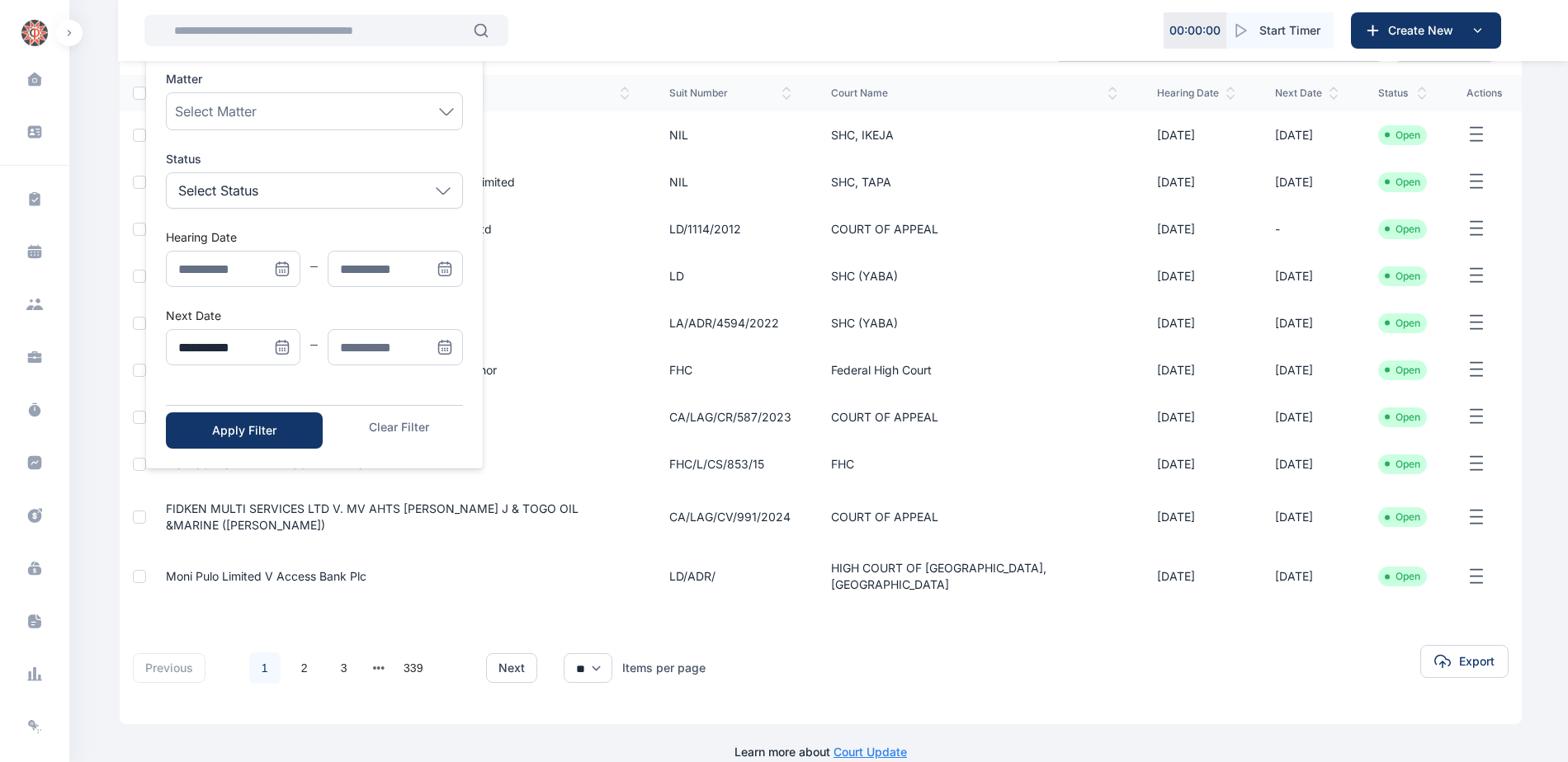
click at [437, 348] on icon "Menu" at bounding box center [445, 347] width 16 height 16
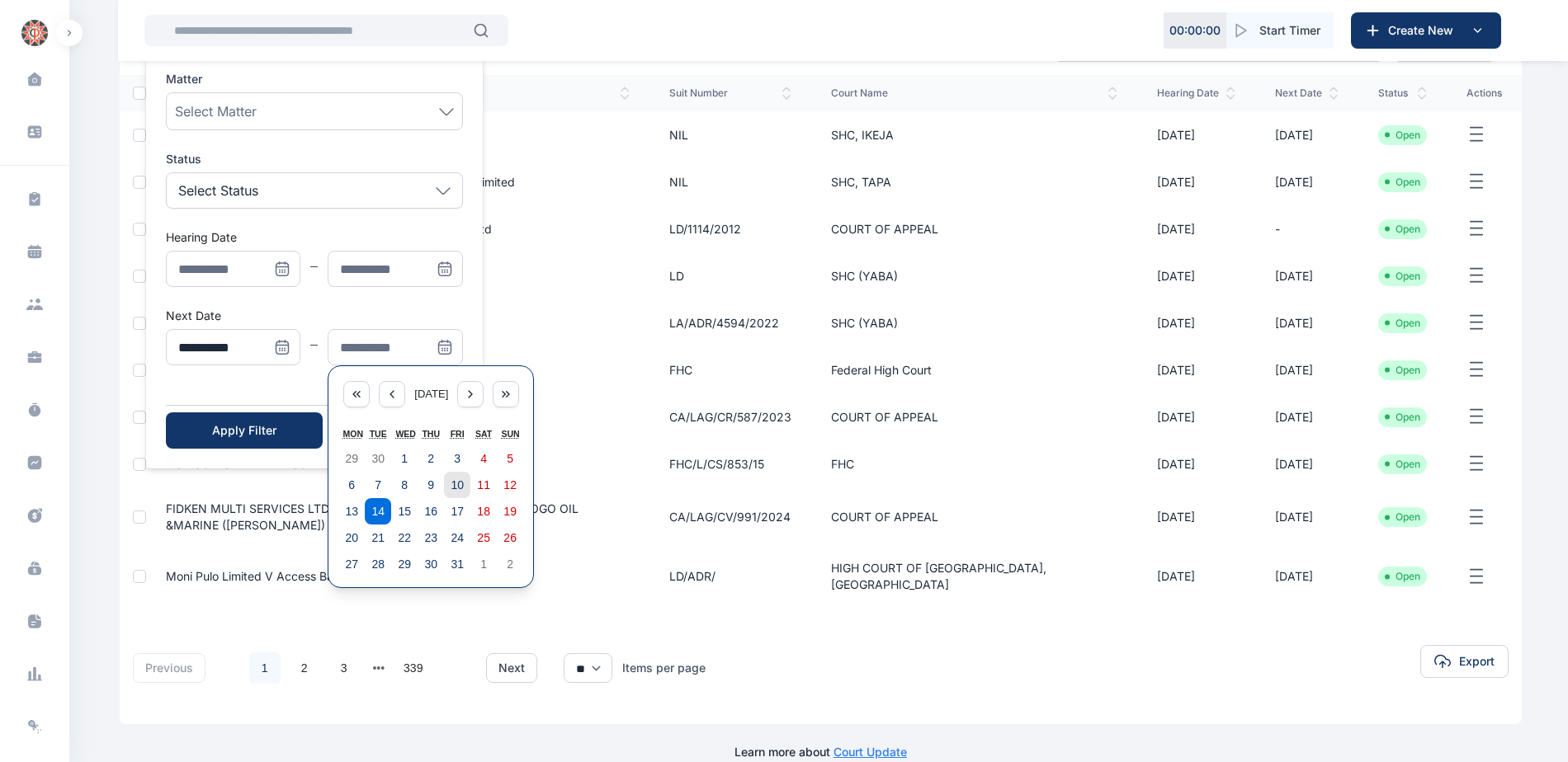
click at [459, 487] on abbr "10" at bounding box center [457, 484] width 13 height 13
type input "**********"
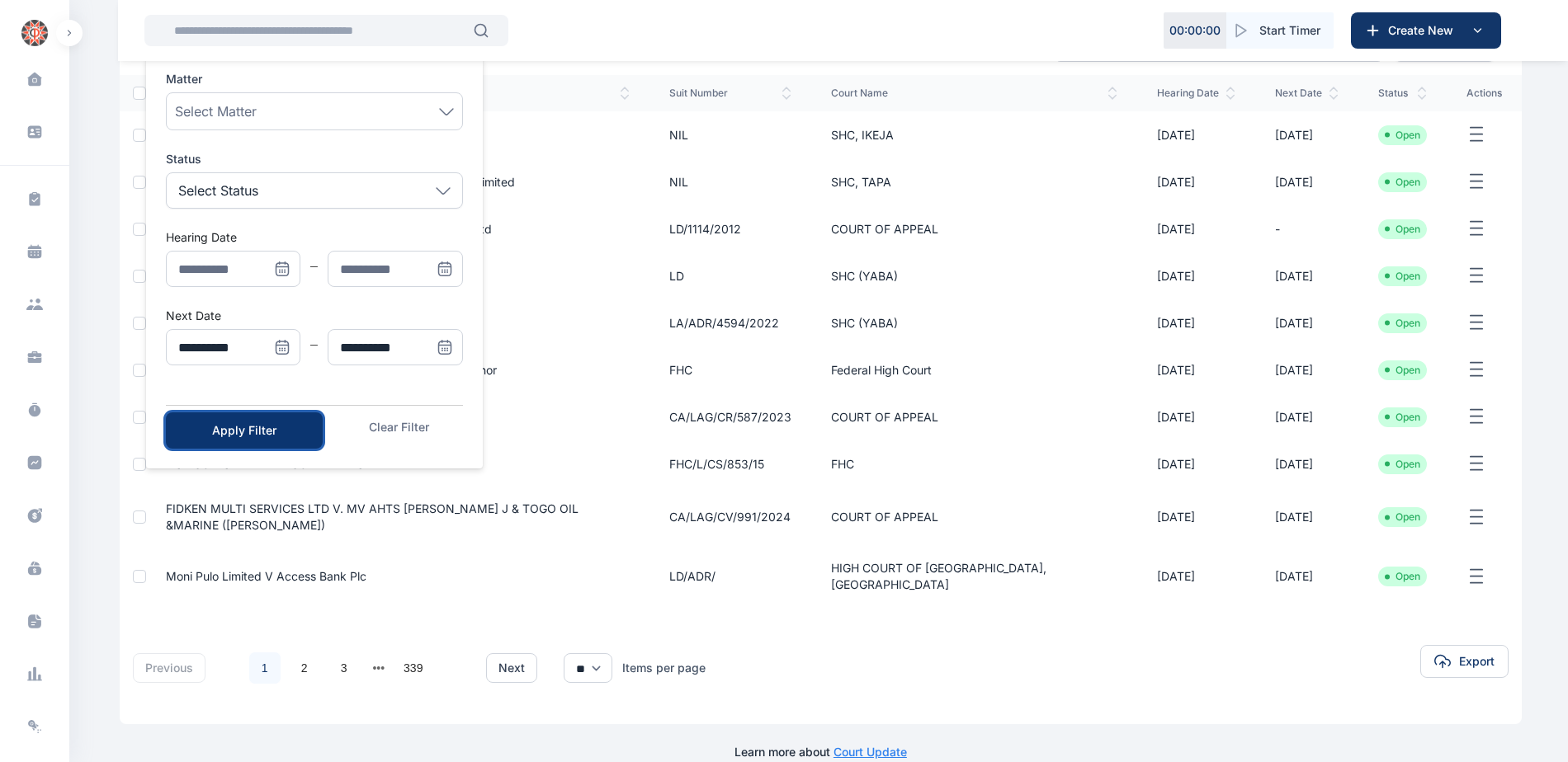
click at [278, 434] on div "Apply Filter" at bounding box center [245, 430] width 104 height 16
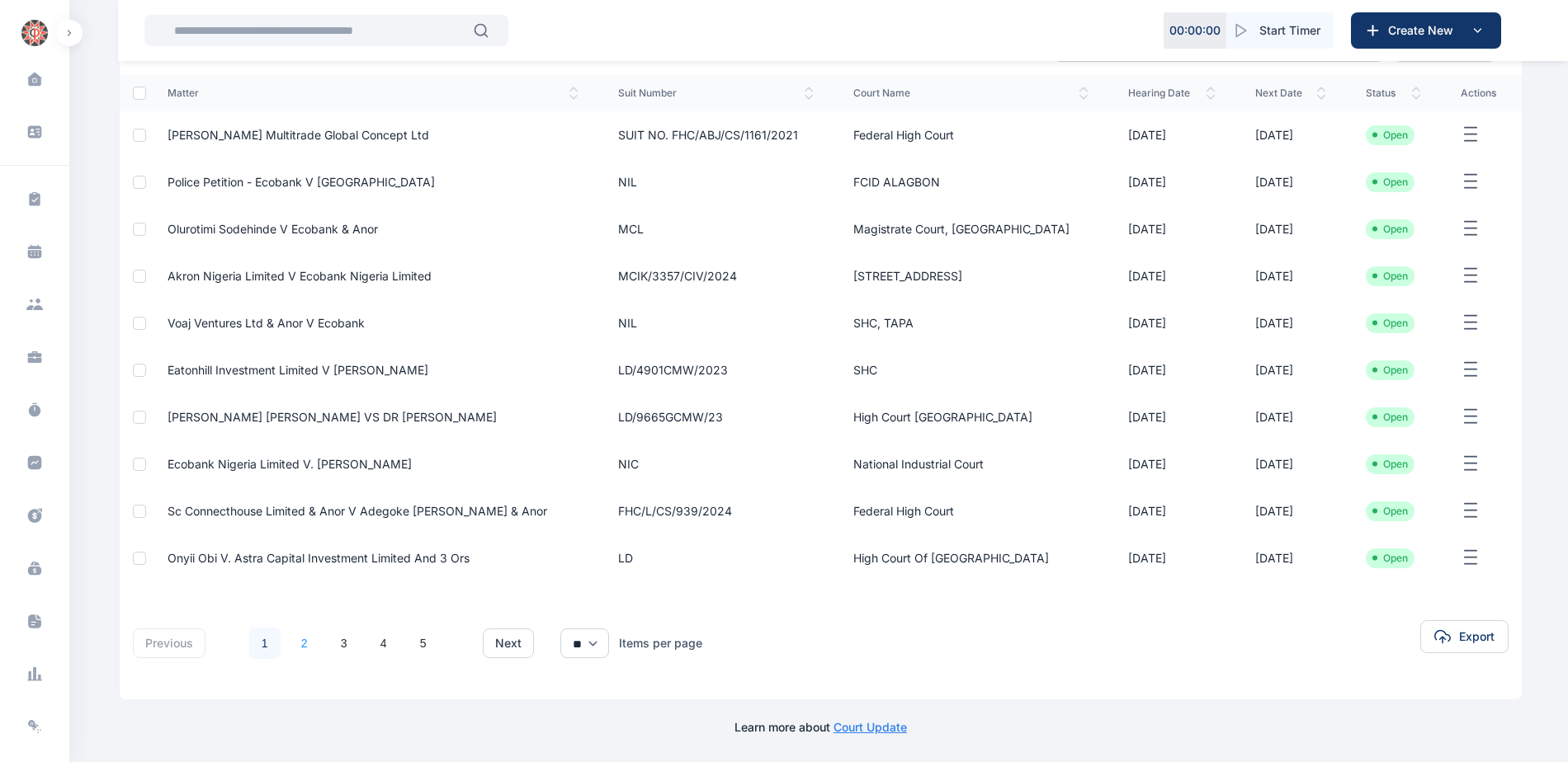
click at [304, 637] on link "2" at bounding box center [304, 643] width 31 height 31
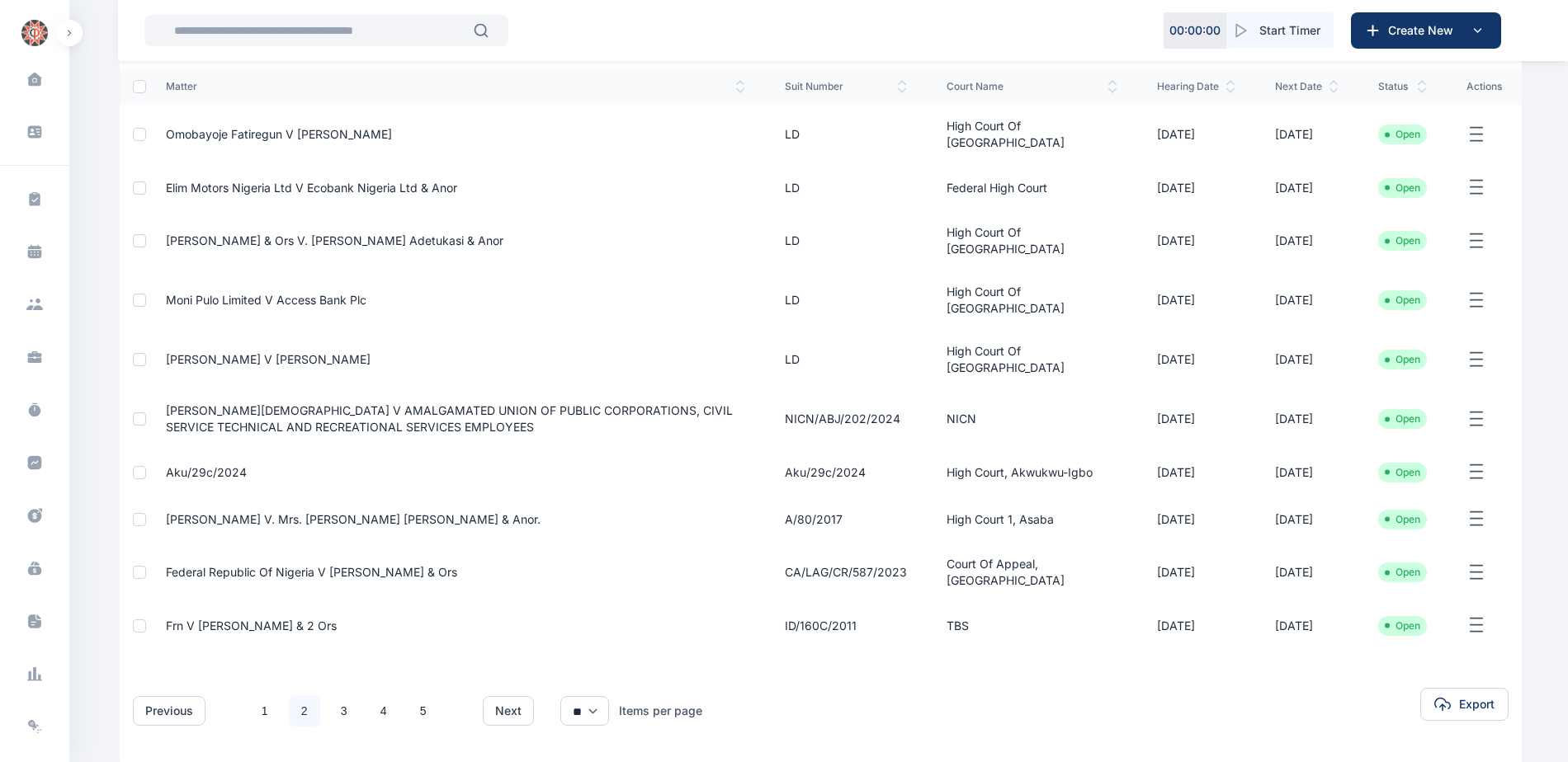
scroll to position [247, 0]
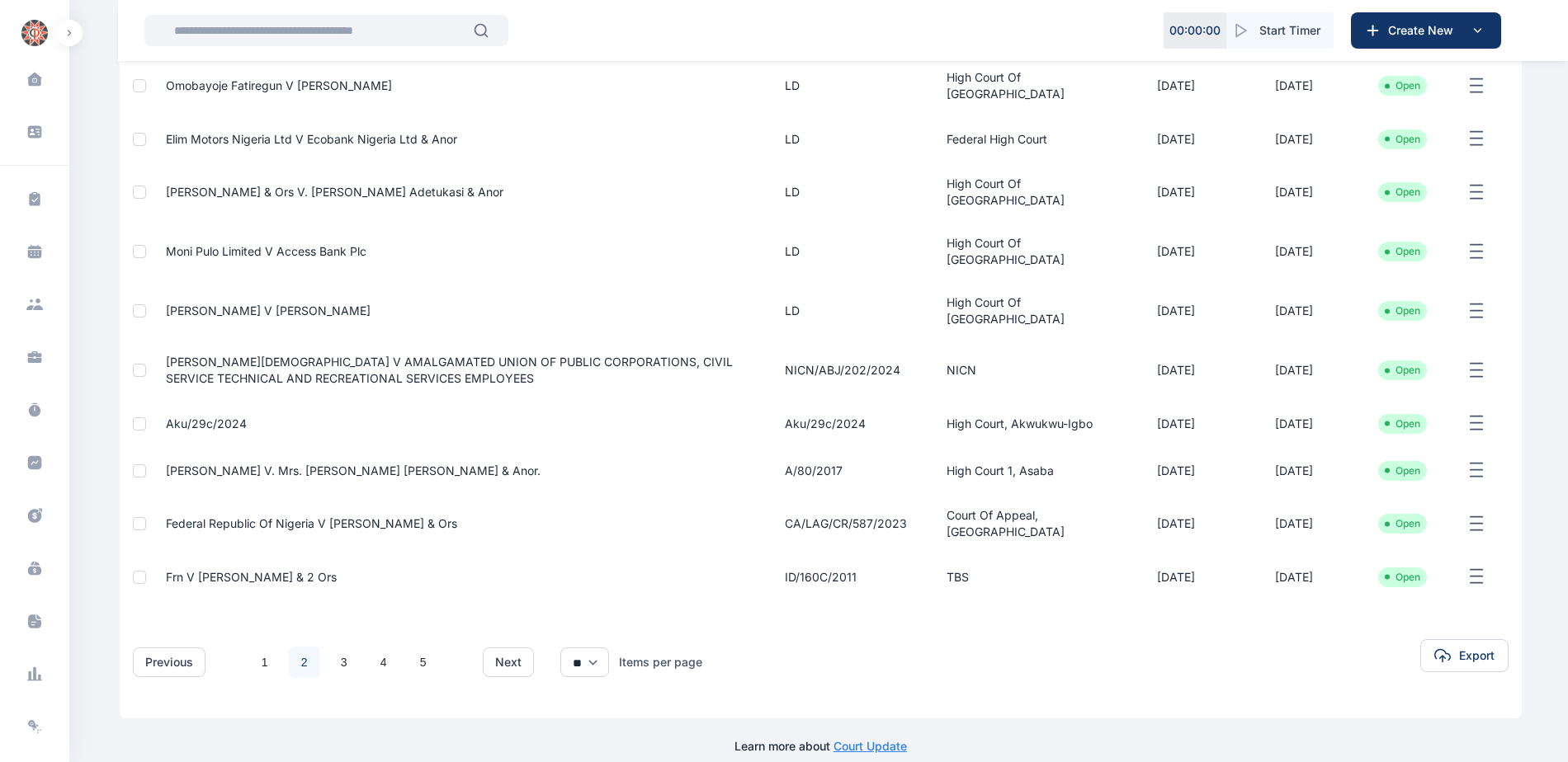
click at [298, 675] on link "2" at bounding box center [304, 662] width 31 height 31
click at [347, 678] on link "3" at bounding box center [343, 662] width 31 height 31
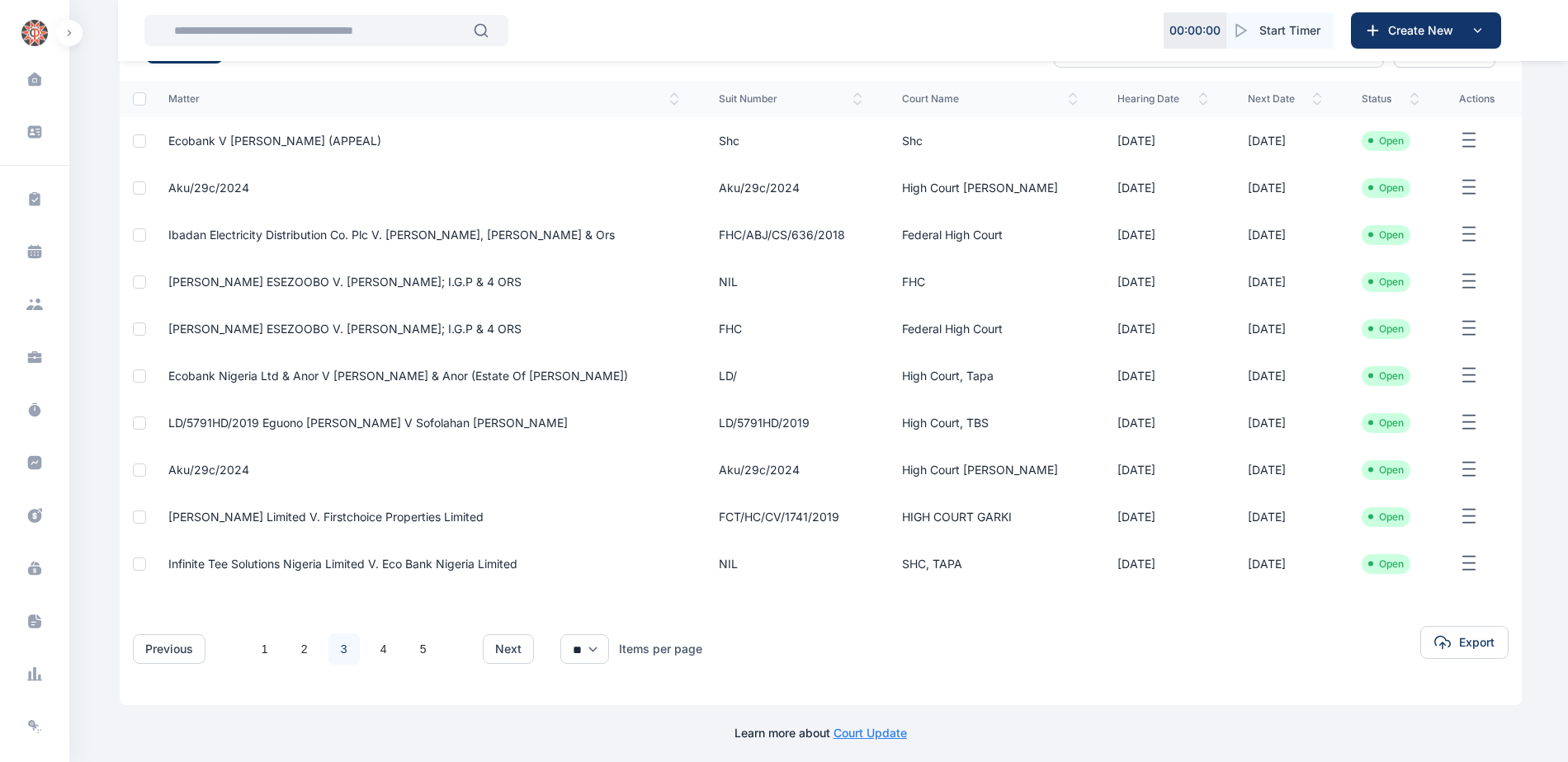
scroll to position [192, 0]
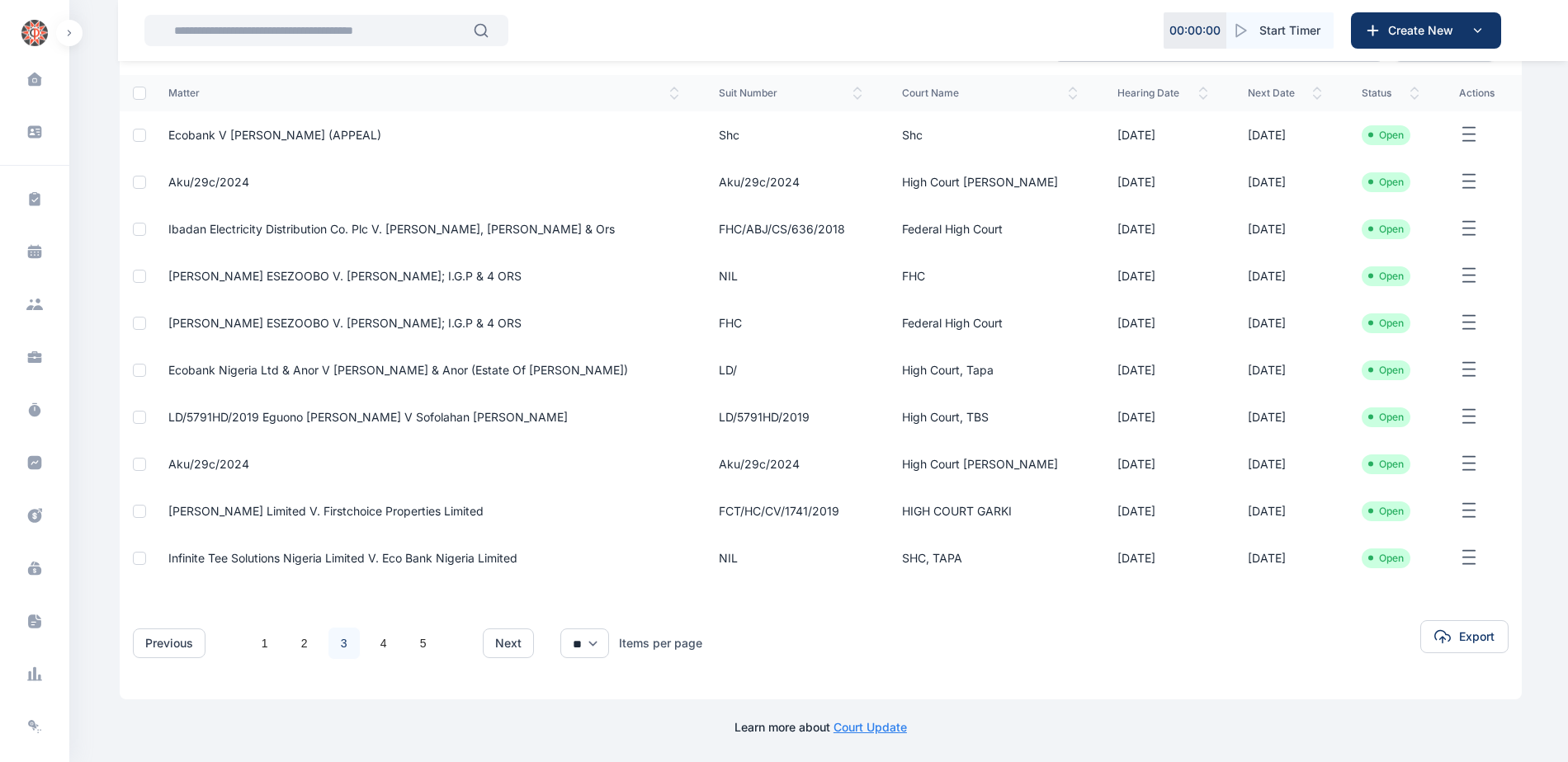
click at [342, 644] on link "3" at bounding box center [343, 643] width 31 height 31
click at [381, 644] on link "4" at bounding box center [383, 643] width 31 height 31
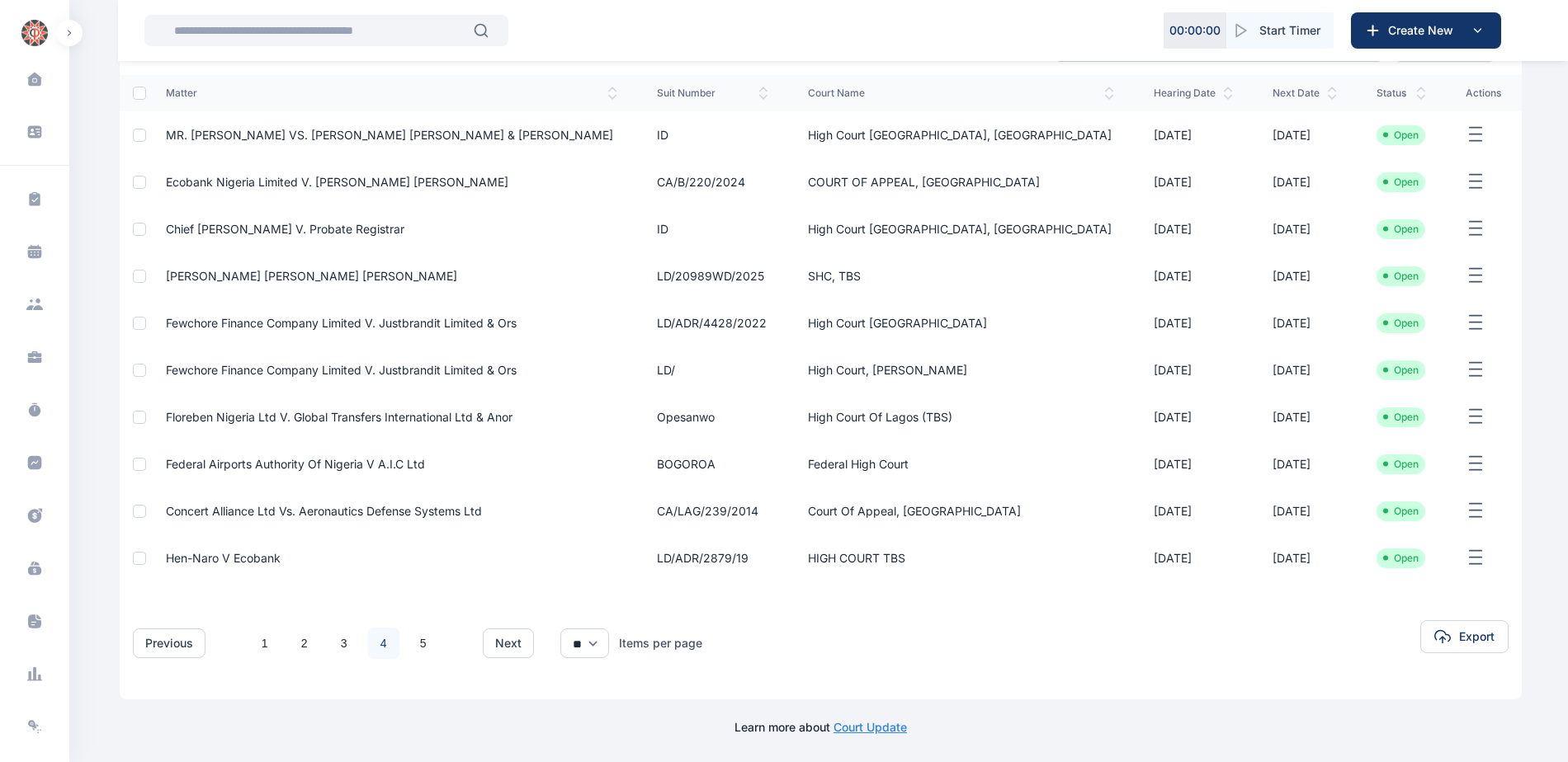
click at [385, 642] on link "4" at bounding box center [383, 643] width 31 height 31
click at [418, 639] on link "5" at bounding box center [423, 643] width 31 height 31
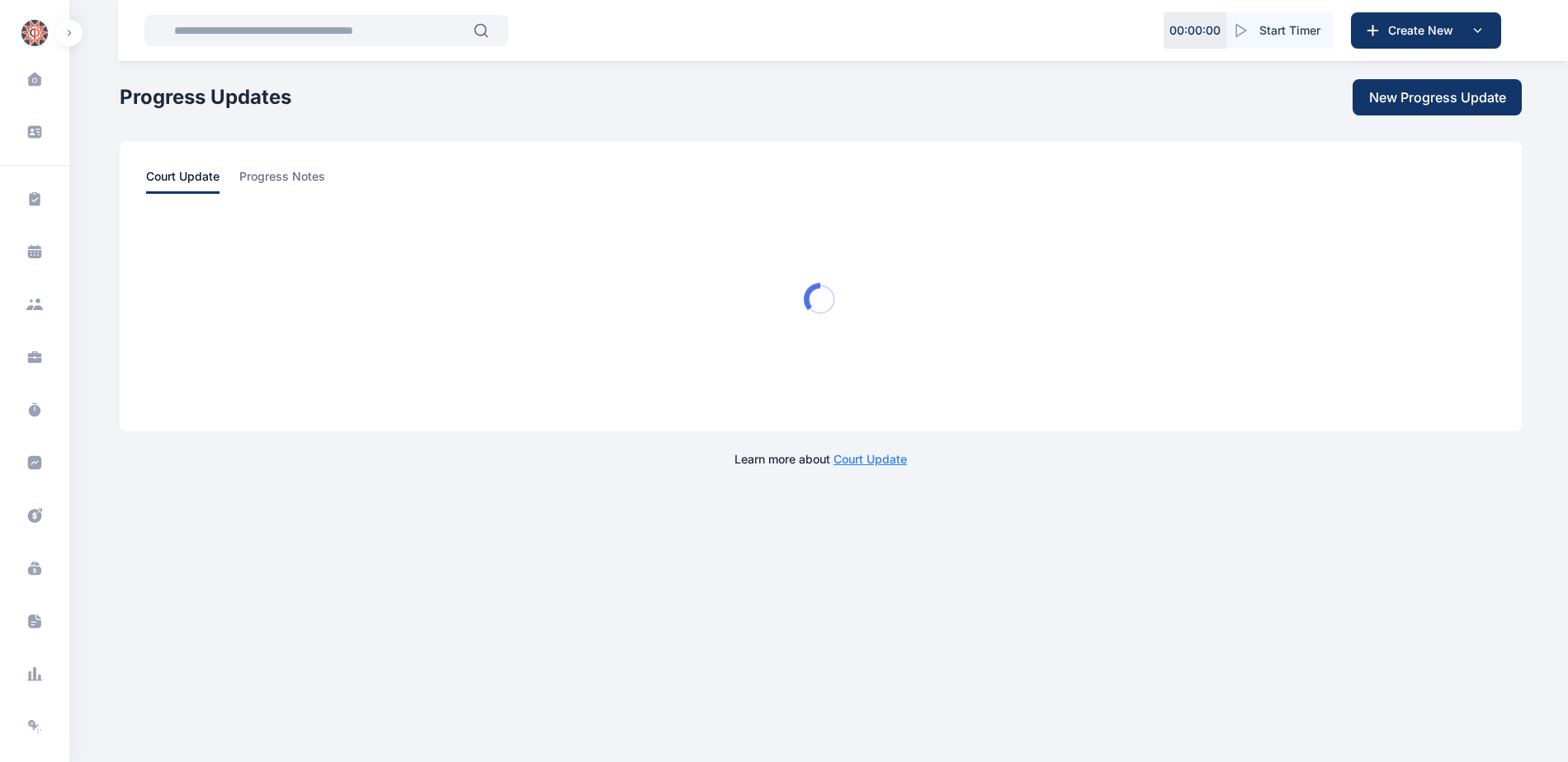
scroll to position [0, 0]
